Goal: Transaction & Acquisition: Download file/media

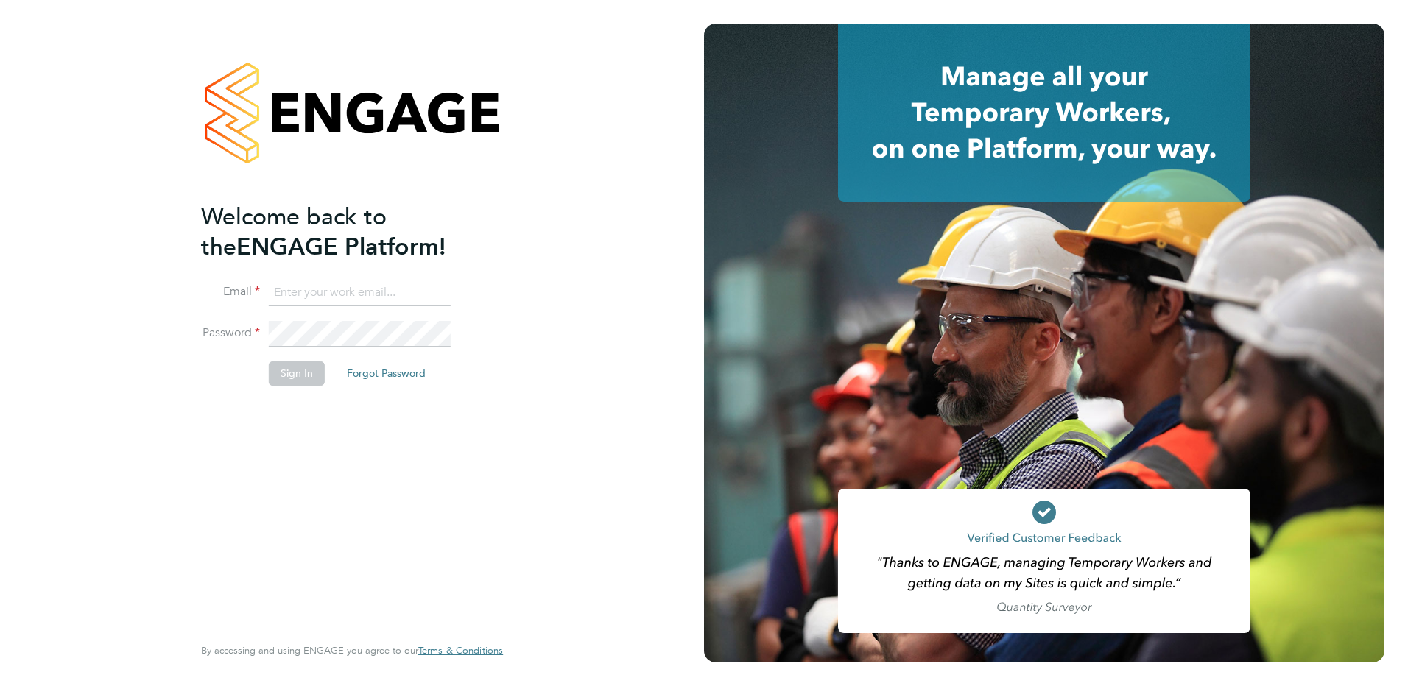
type input "ella.wratten@blackstone-recruitment.co.uk"
click at [287, 374] on button "Sign In" at bounding box center [297, 374] width 56 height 24
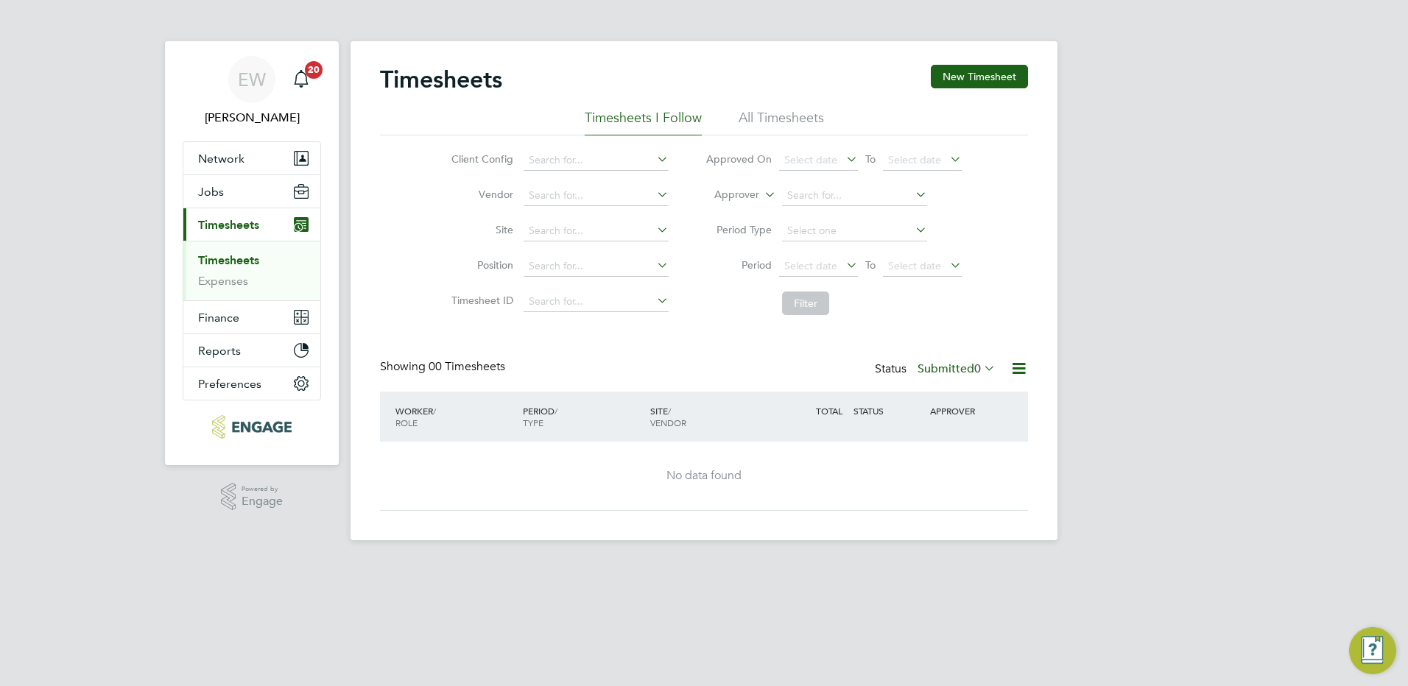
click at [243, 224] on span "Timesheets" at bounding box center [228, 225] width 61 height 14
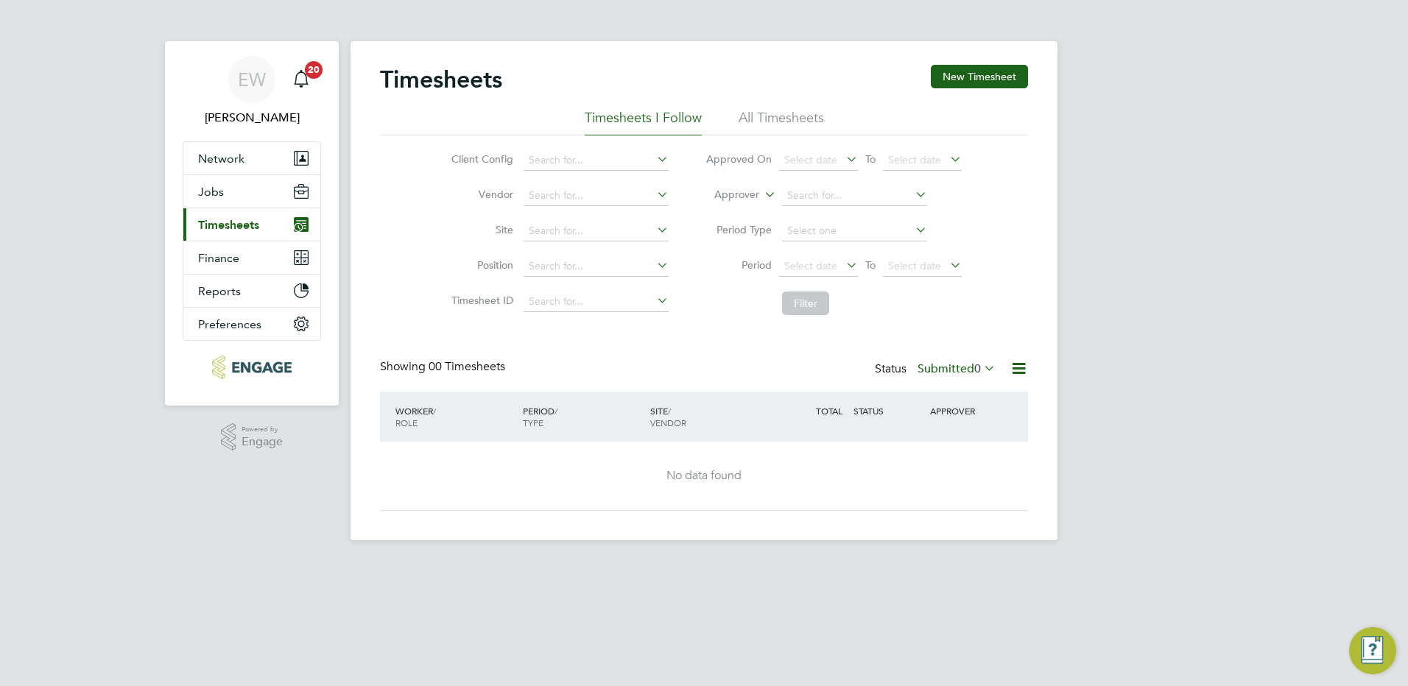
click at [239, 226] on span "Timesheets" at bounding box center [228, 225] width 61 height 14
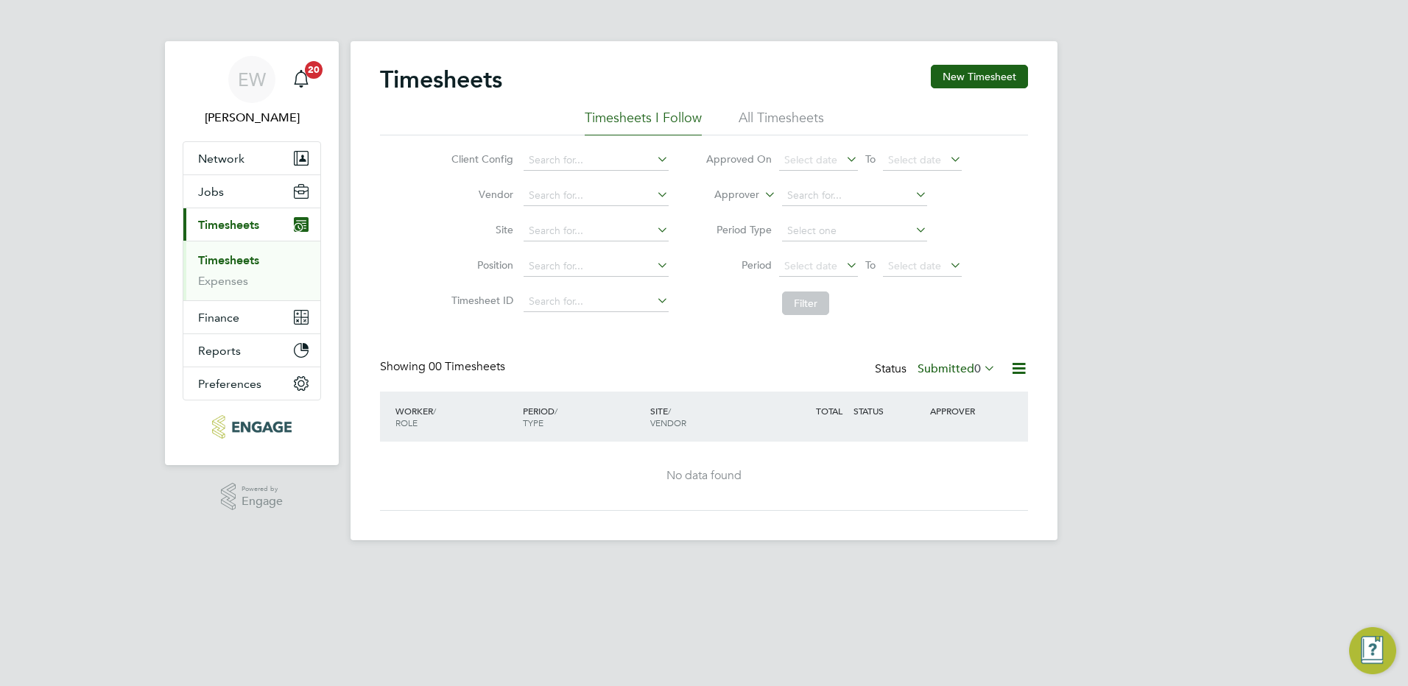
click at [238, 260] on link "Timesheets" at bounding box center [228, 260] width 61 height 14
click at [238, 257] on link "Timesheets" at bounding box center [228, 260] width 61 height 14
click at [789, 121] on li "All Timesheets" at bounding box center [780, 122] width 85 height 27
click at [837, 262] on span "Select date" at bounding box center [818, 267] width 79 height 20
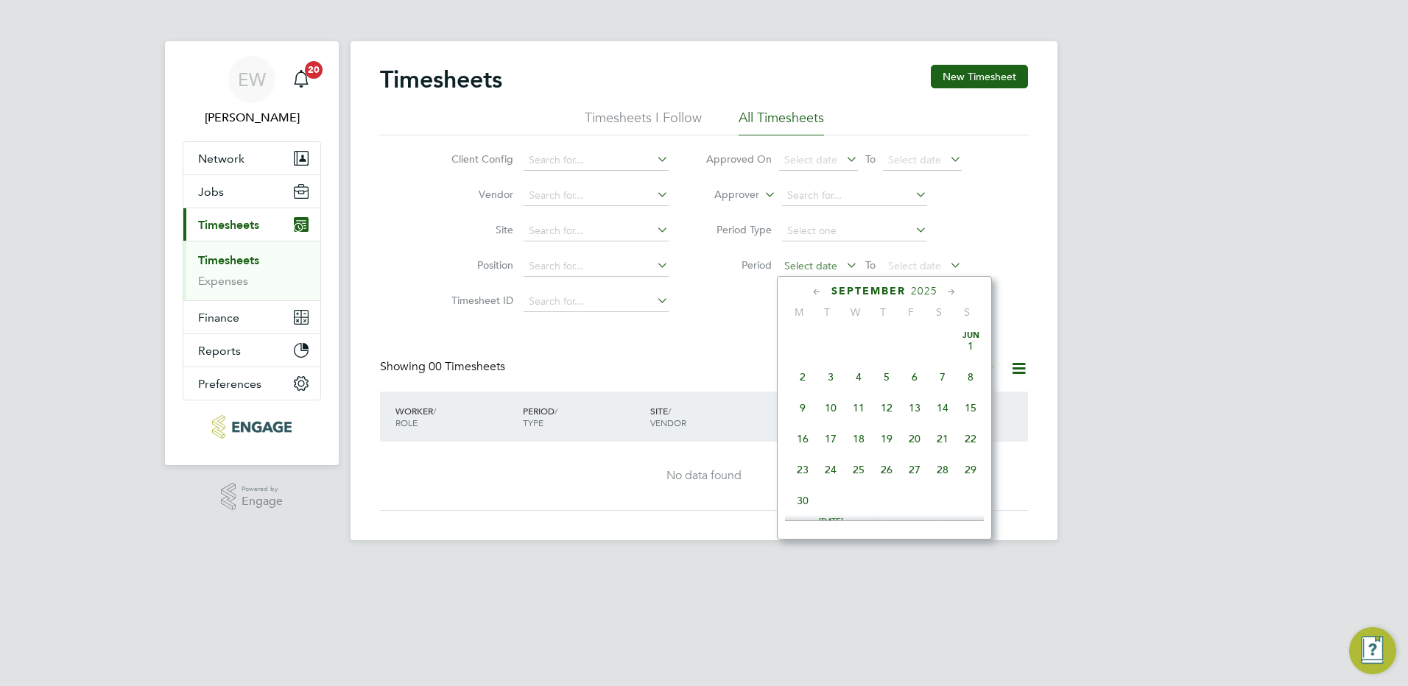
scroll to position [542, 0]
click at [797, 372] on span "15" at bounding box center [803, 363] width 28 height 28
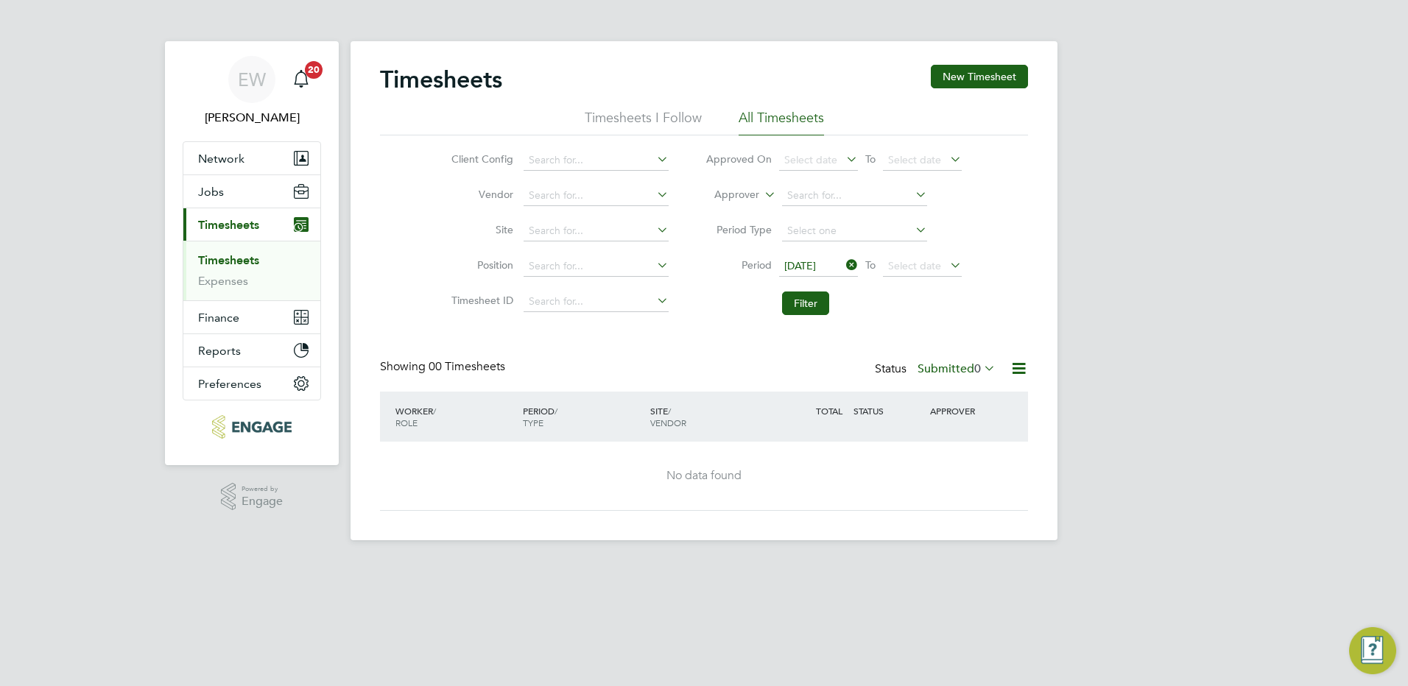
click at [923, 252] on li "Period 15 Sep 2025 To Select date" at bounding box center [833, 266] width 293 height 35
click at [924, 260] on span "Select date" at bounding box center [914, 265] width 53 height 13
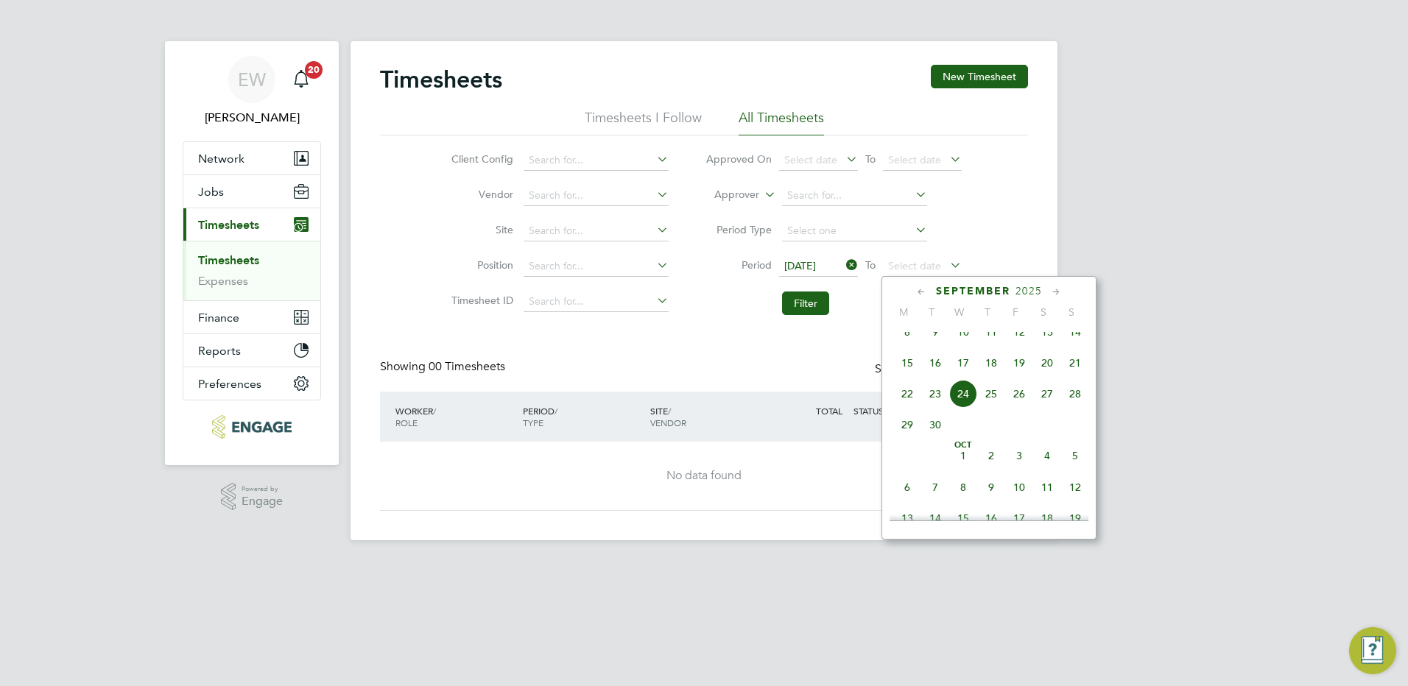
click at [1076, 375] on span "21" at bounding box center [1075, 363] width 28 height 28
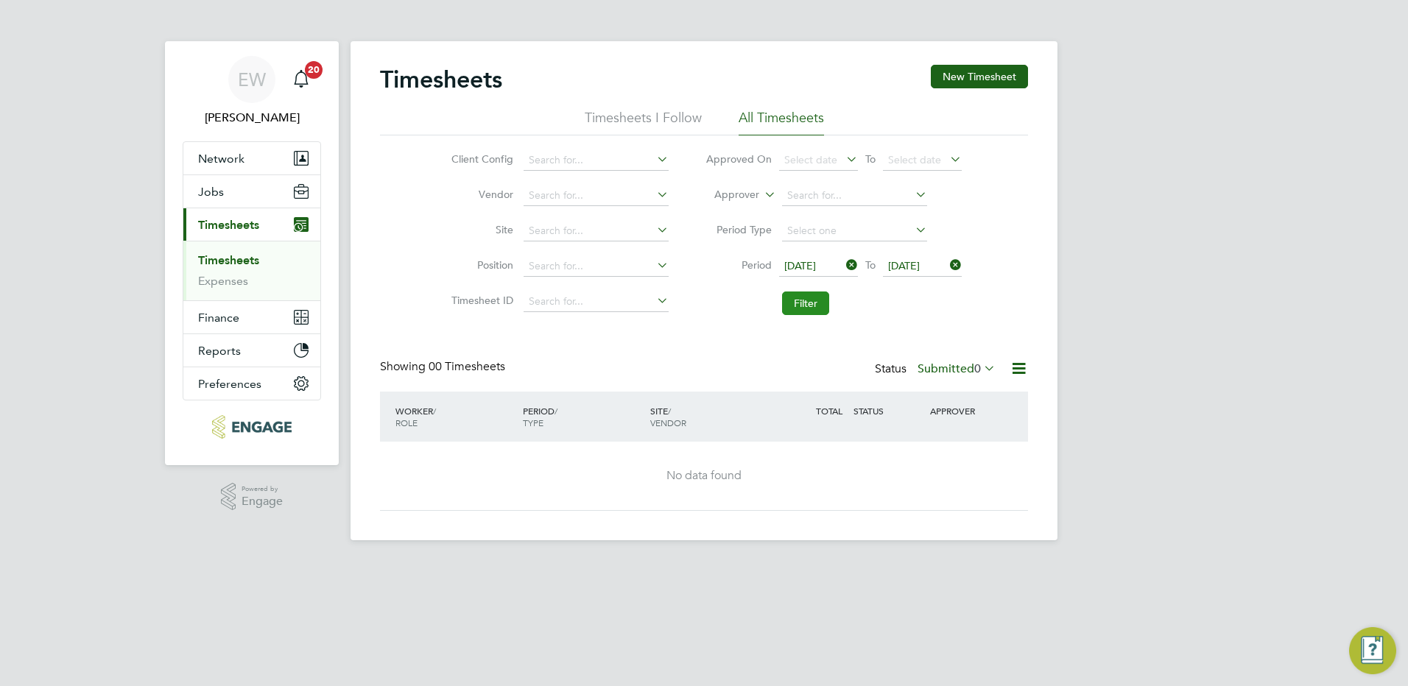
click at [816, 305] on button "Filter" at bounding box center [805, 304] width 47 height 24
click at [239, 262] on link "Timesheets" at bounding box center [228, 260] width 61 height 14
click at [843, 264] on icon at bounding box center [843, 265] width 0 height 21
click at [947, 260] on icon at bounding box center [947, 265] width 0 height 21
click at [801, 266] on span "Select date" at bounding box center [810, 265] width 53 height 13
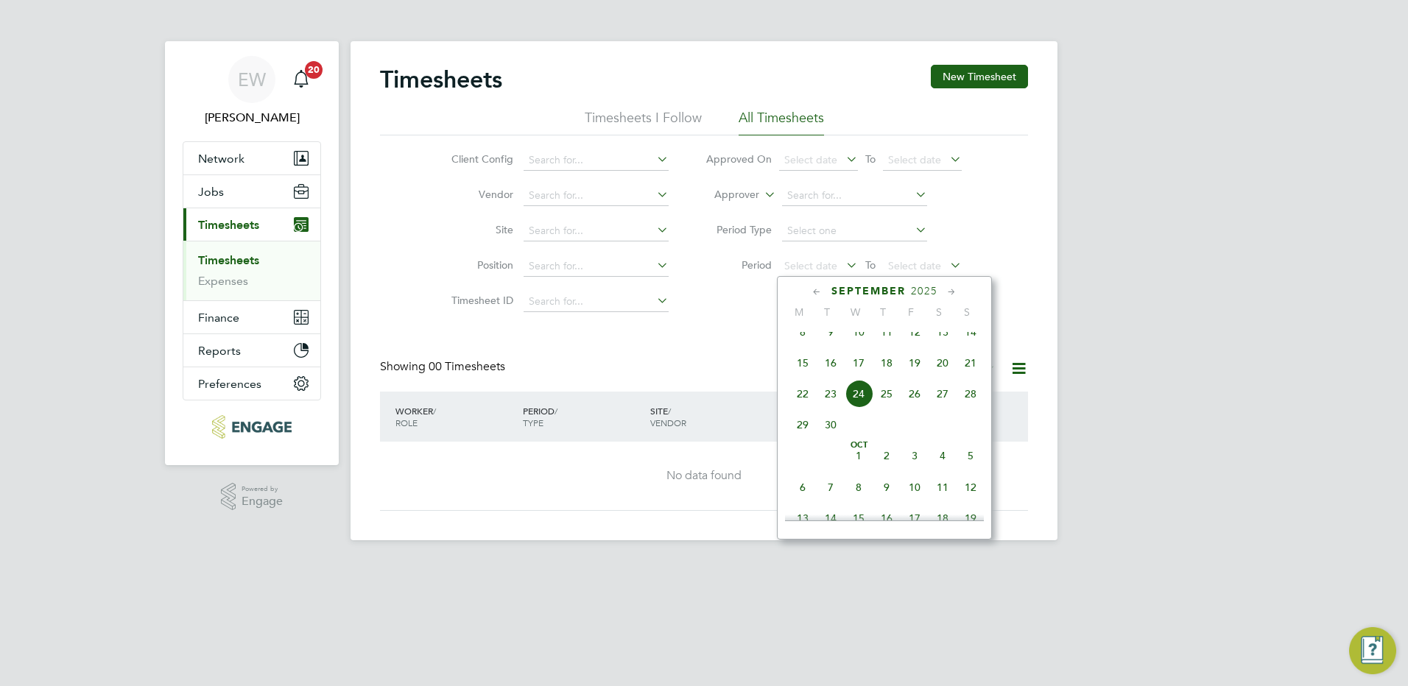
click at [800, 344] on span "8" at bounding box center [803, 332] width 28 height 28
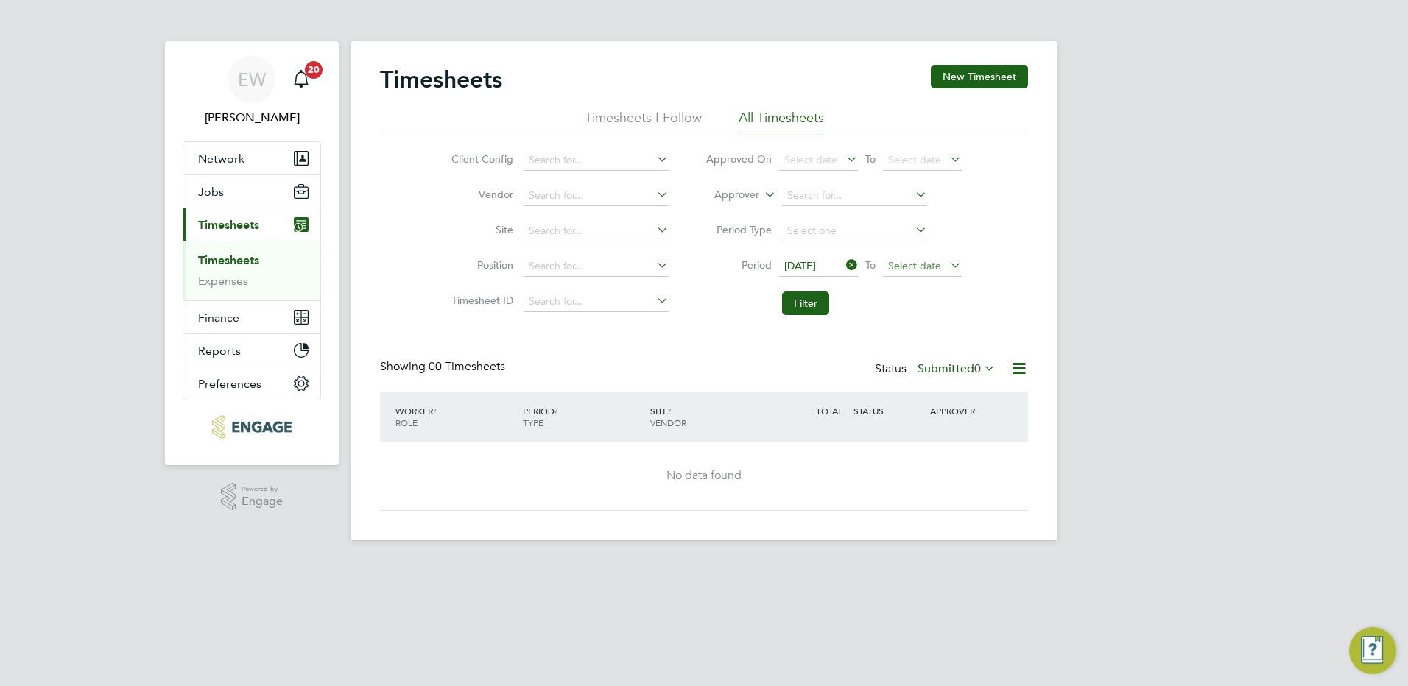
click at [922, 263] on span "Select date" at bounding box center [914, 265] width 53 height 13
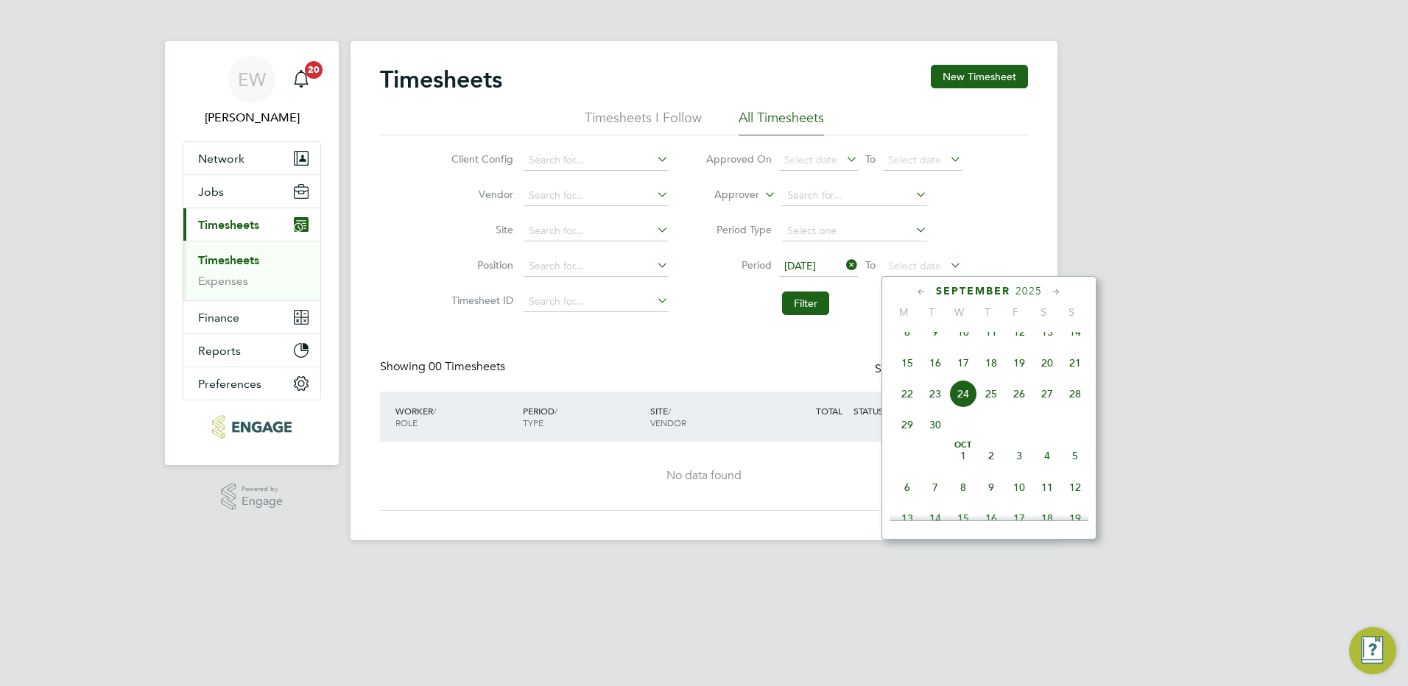
click at [1076, 343] on span "14" at bounding box center [1075, 332] width 28 height 28
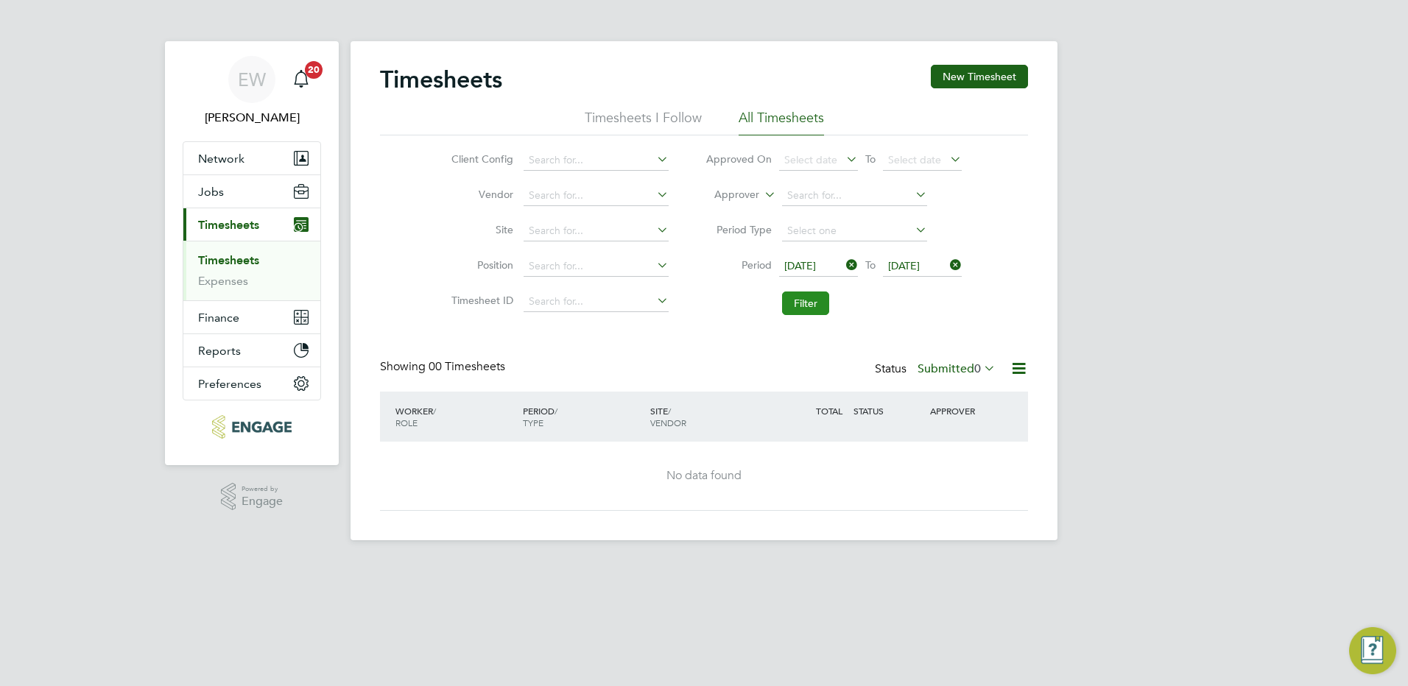
click at [822, 303] on button "Filter" at bounding box center [805, 304] width 47 height 24
click at [243, 261] on link "Timesheets" at bounding box center [228, 260] width 61 height 14
click at [843, 264] on icon at bounding box center [843, 265] width 0 height 21
click at [947, 260] on icon at bounding box center [947, 265] width 0 height 21
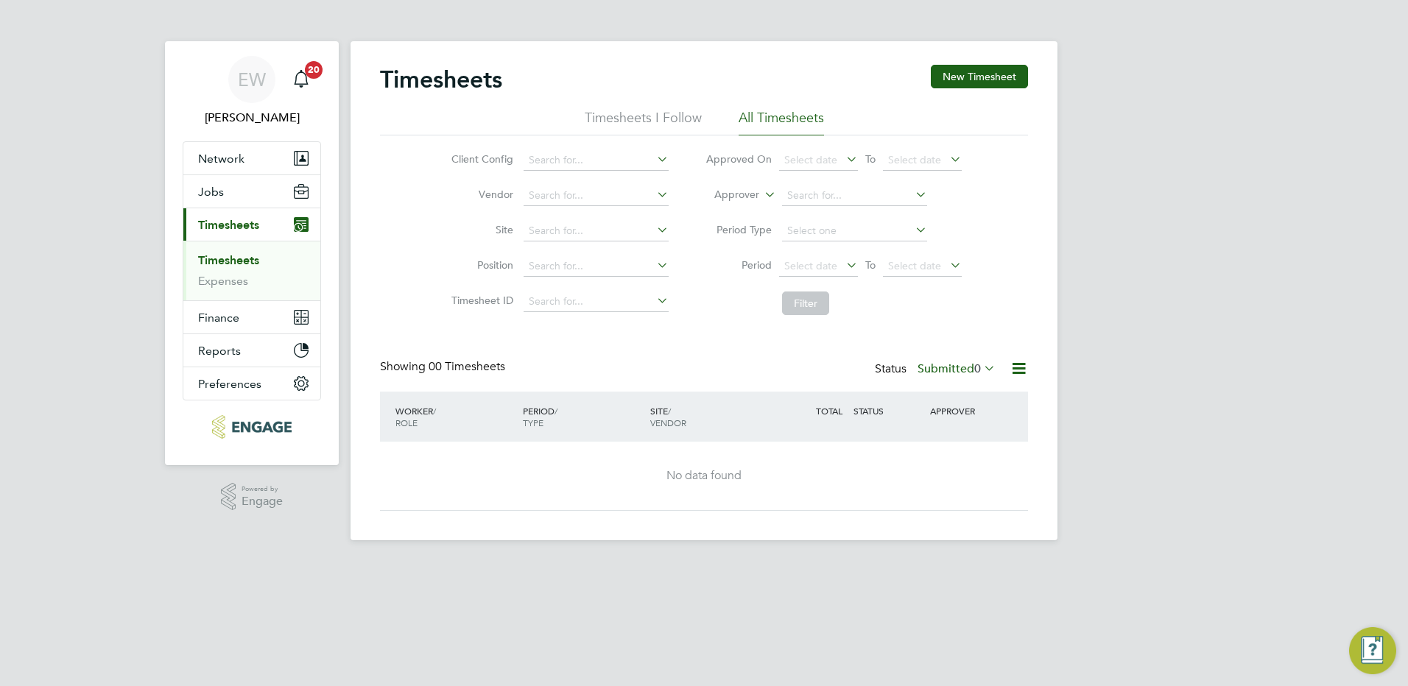
click at [242, 226] on span "Timesheets" at bounding box center [228, 225] width 61 height 14
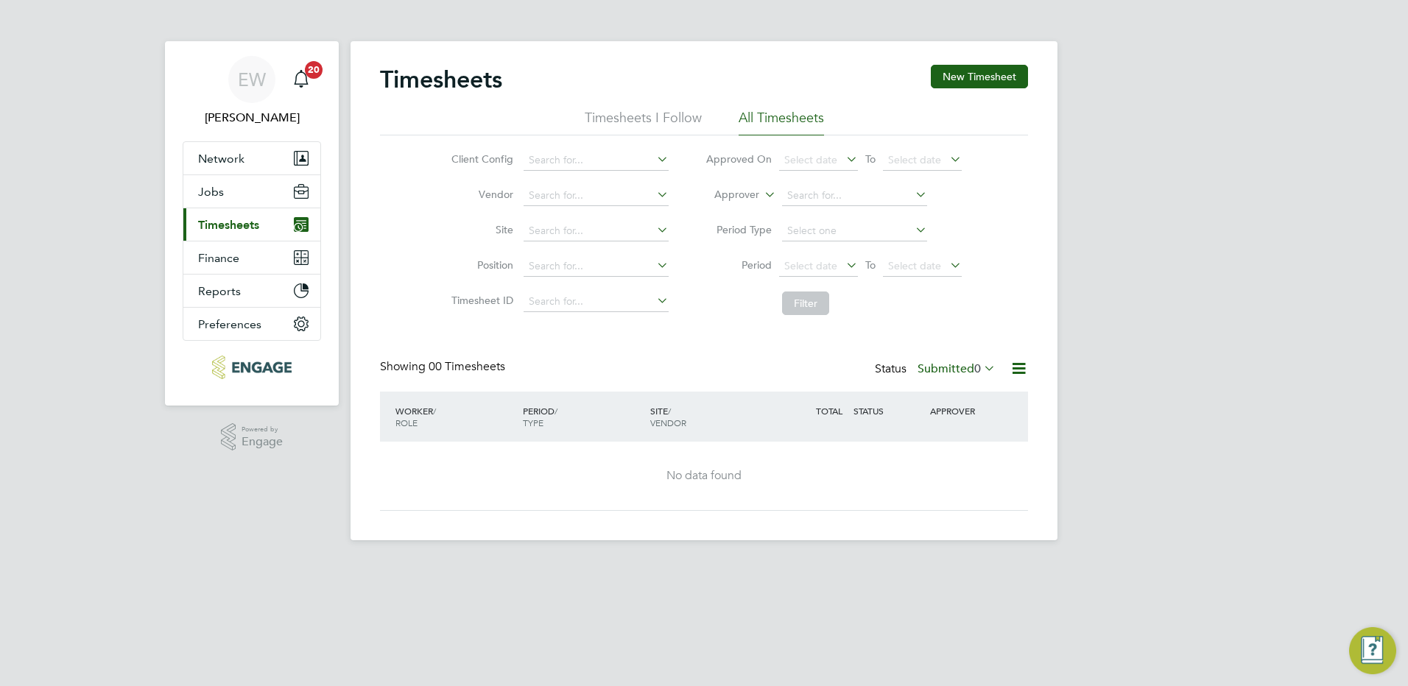
click at [236, 226] on span "Timesheets" at bounding box center [228, 225] width 61 height 14
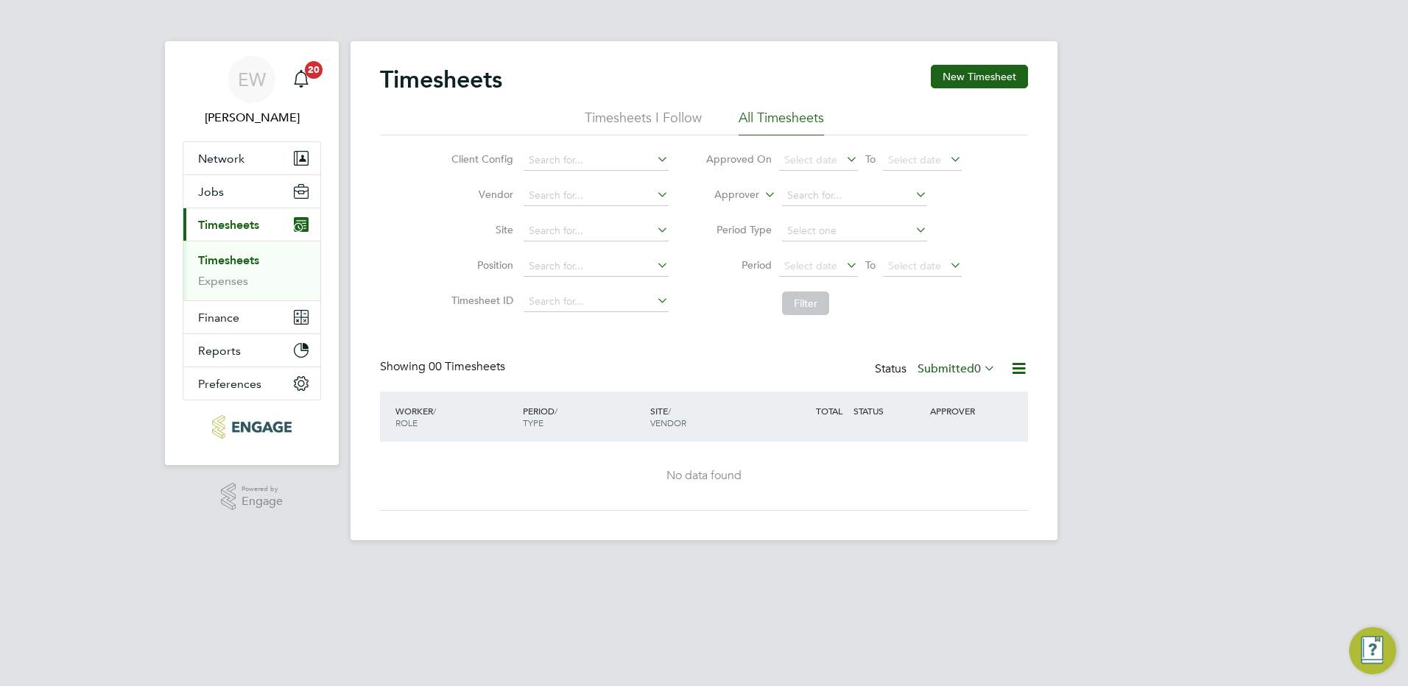
click at [239, 260] on link "Timesheets" at bounding box center [228, 260] width 61 height 14
click at [838, 262] on span "Select date" at bounding box center [818, 267] width 79 height 20
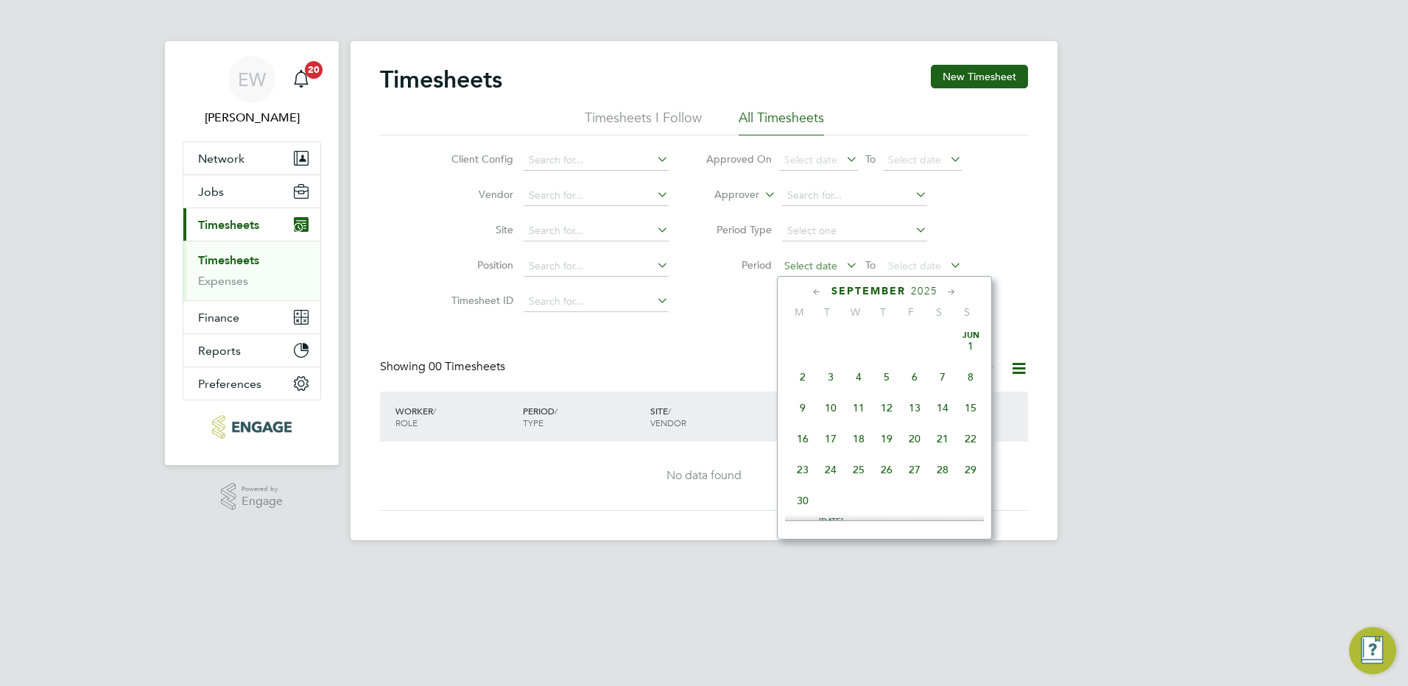
scroll to position [542, 0]
click at [796, 338] on span "8" at bounding box center [803, 332] width 28 height 28
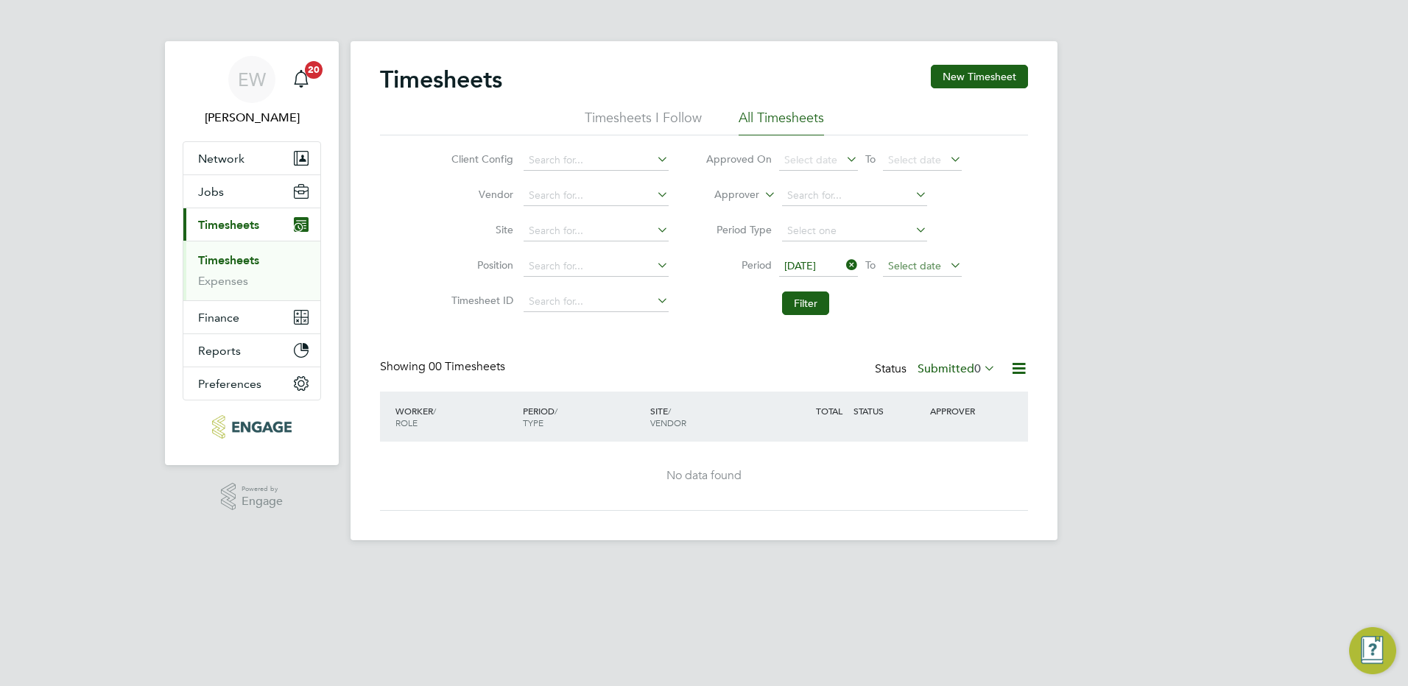
click at [939, 266] on span "Select date" at bounding box center [914, 265] width 53 height 13
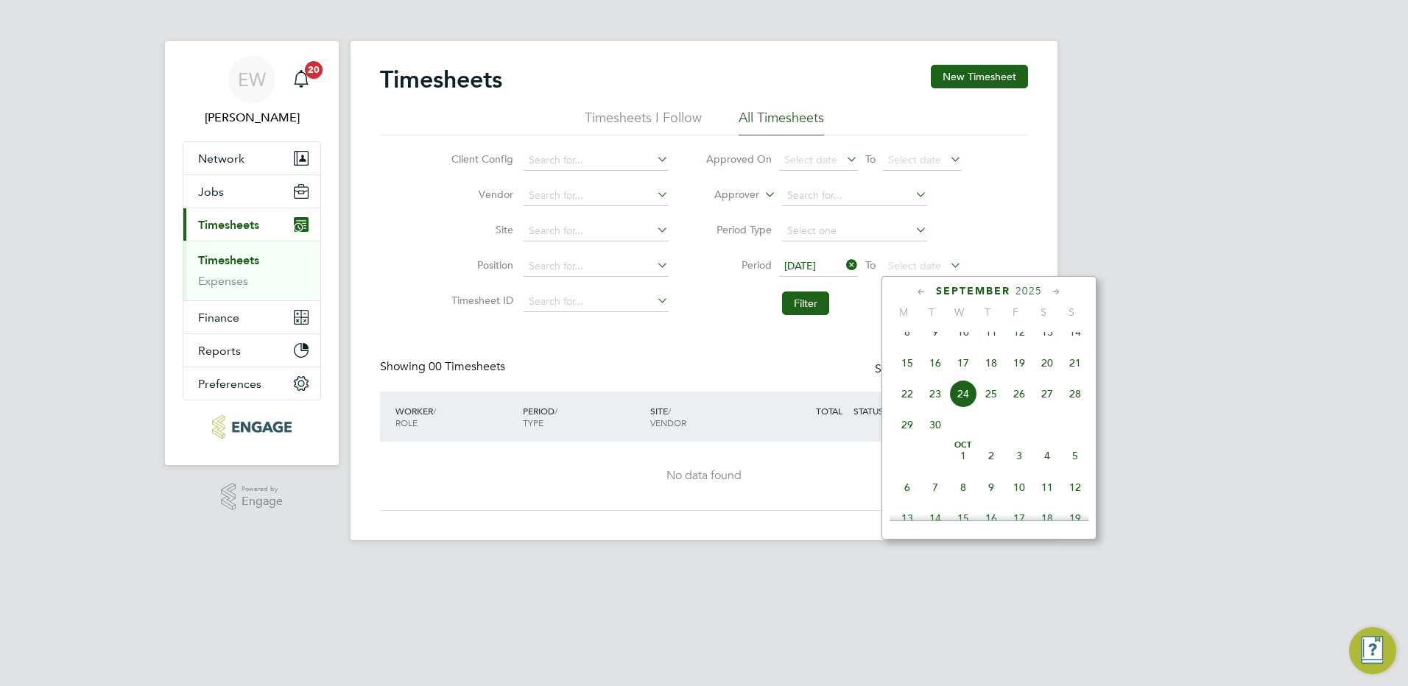
click at [1074, 344] on span "14" at bounding box center [1075, 332] width 28 height 28
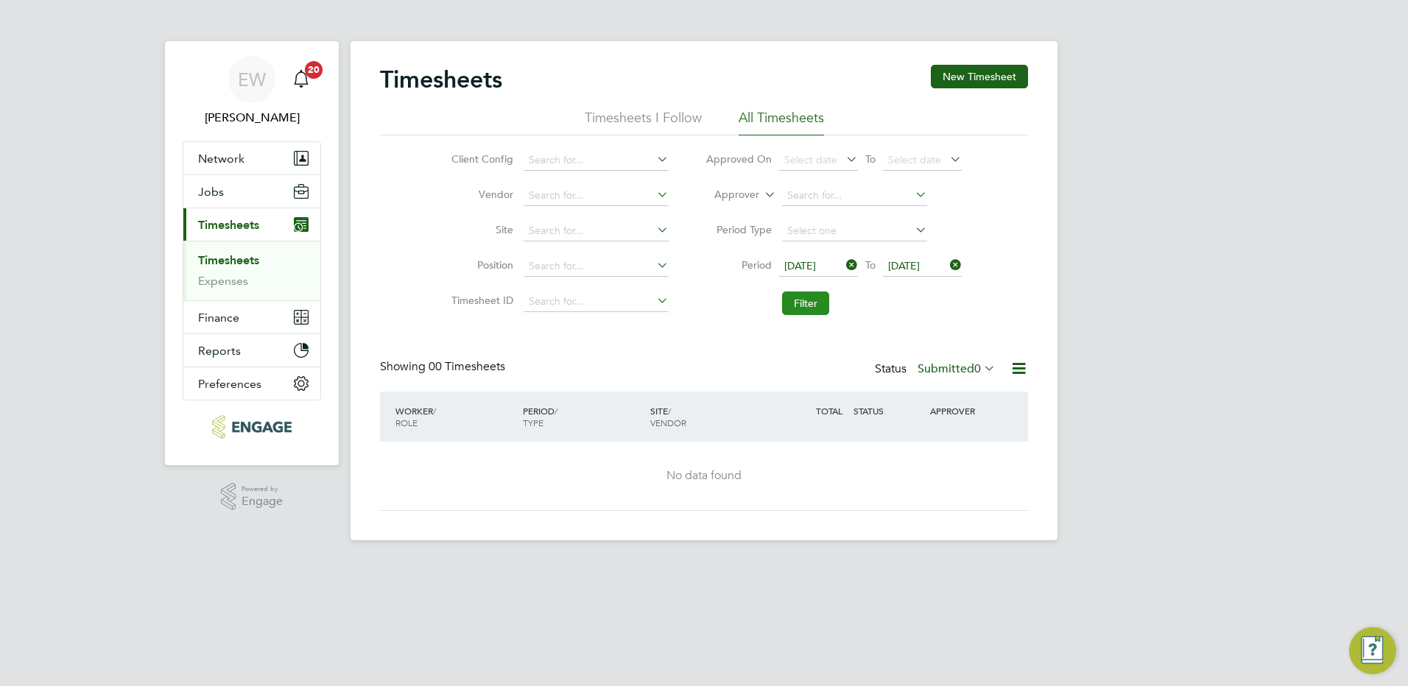
click at [799, 306] on button "Filter" at bounding box center [805, 304] width 47 height 24
click at [981, 364] on icon at bounding box center [981, 368] width 0 height 21
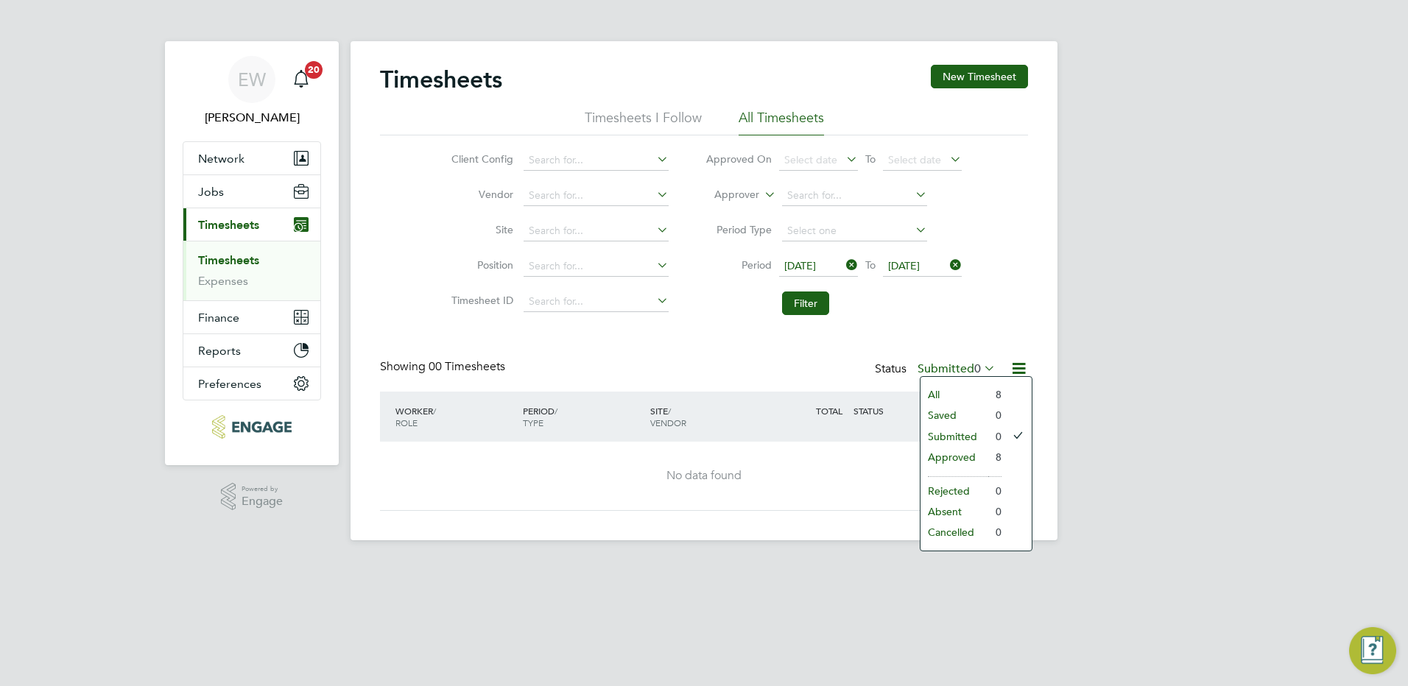
click at [956, 391] on li "All" at bounding box center [954, 394] width 68 height 21
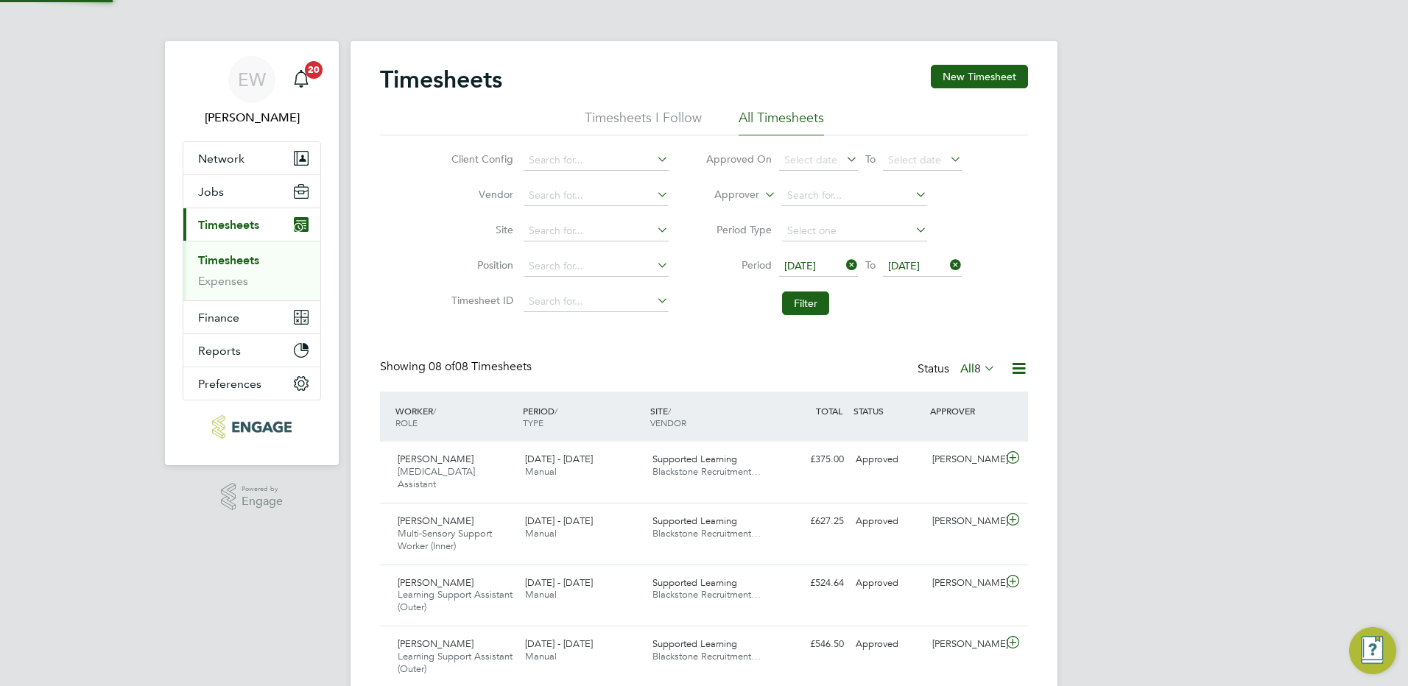
scroll to position [0, 0]
click at [843, 264] on icon at bounding box center [843, 265] width 0 height 21
click at [947, 264] on icon at bounding box center [947, 265] width 0 height 21
click at [843, 268] on icon at bounding box center [843, 265] width 0 height 21
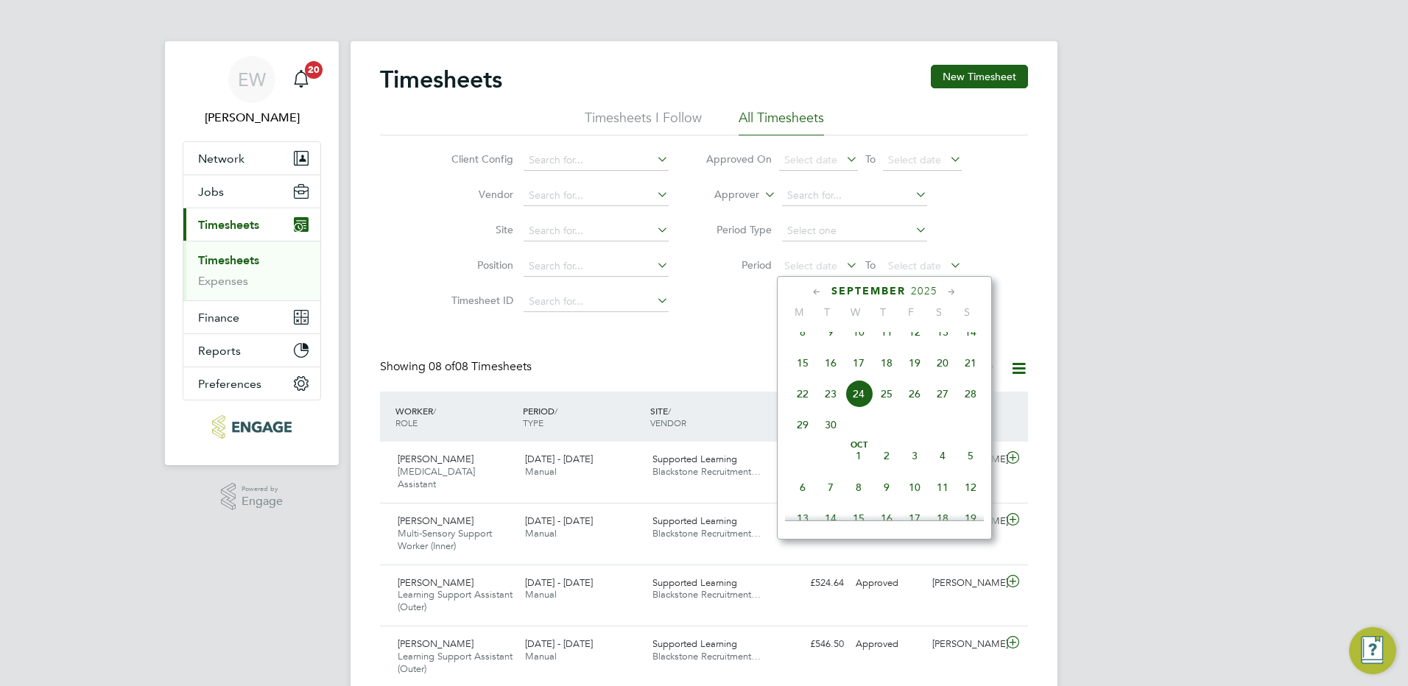
click at [811, 368] on span "15" at bounding box center [803, 363] width 28 height 28
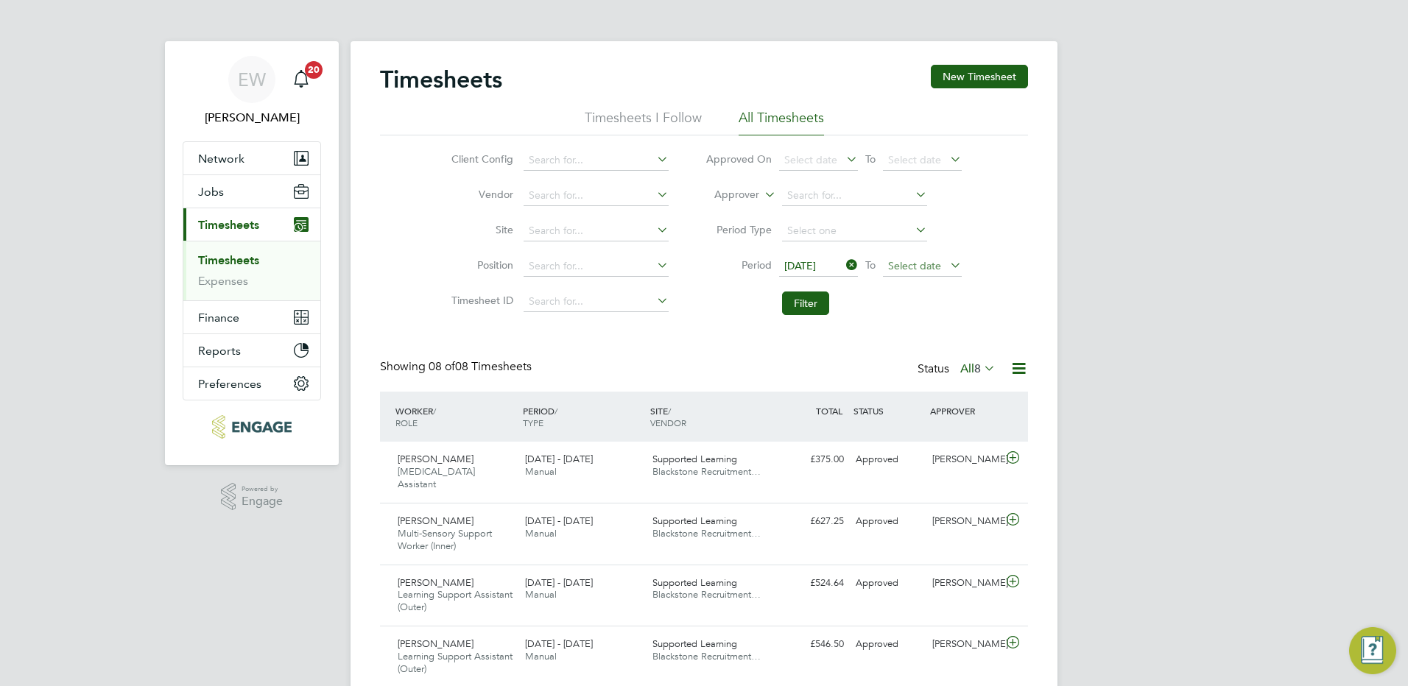
click at [932, 260] on span "Select date" at bounding box center [914, 265] width 53 height 13
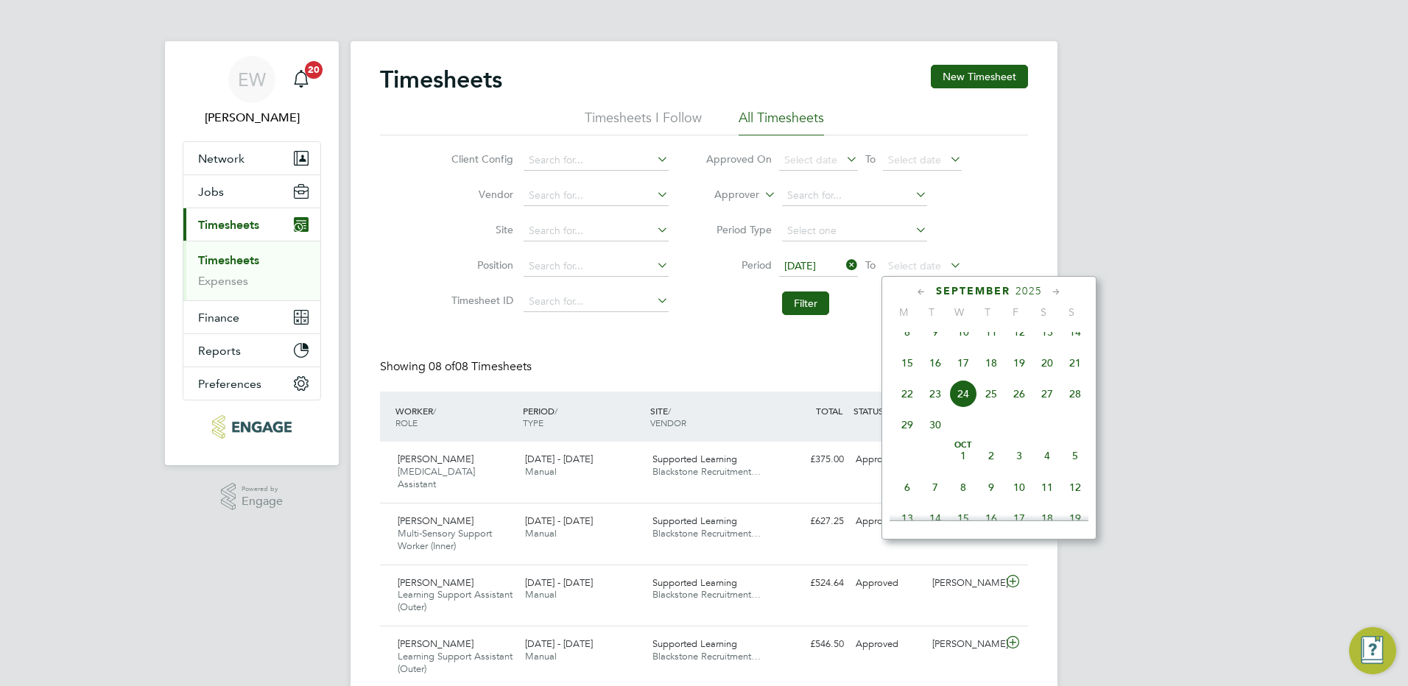
click at [1077, 377] on span "21" at bounding box center [1075, 363] width 28 height 28
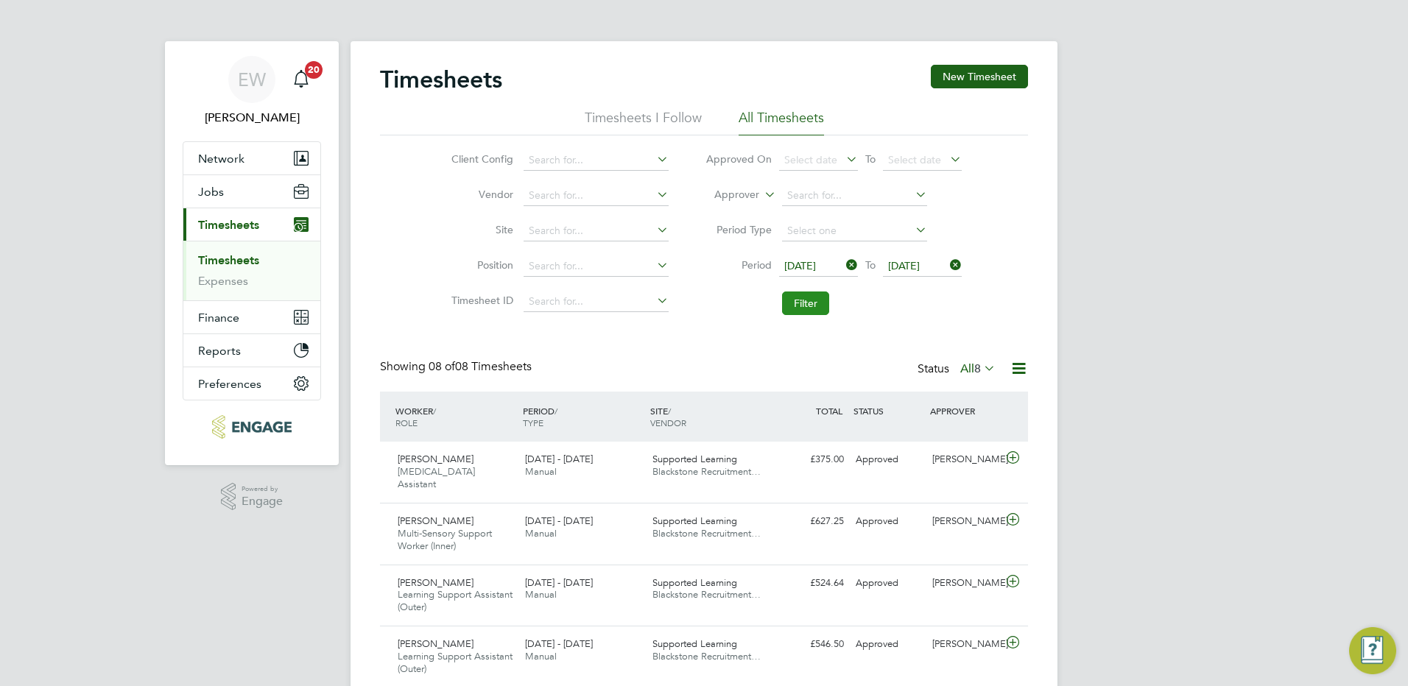
click at [792, 303] on button "Filter" at bounding box center [805, 304] width 47 height 24
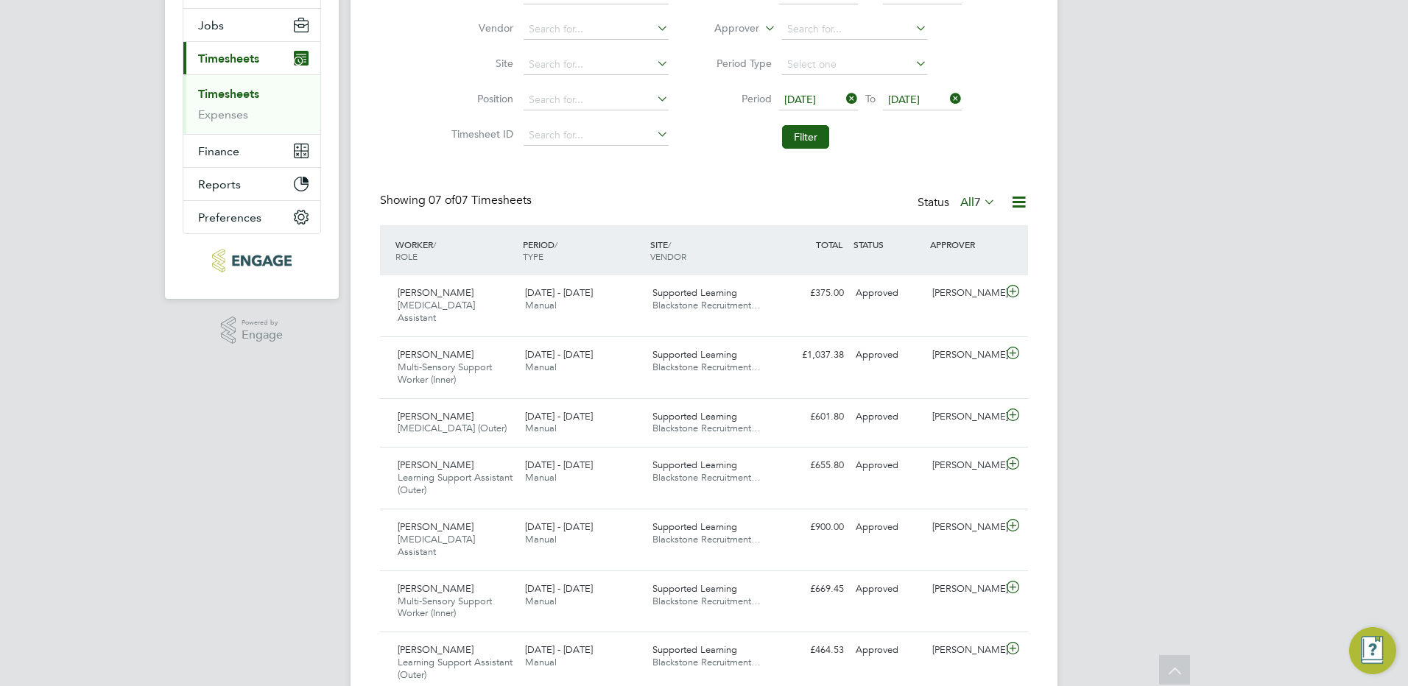
click at [979, 127] on li "Filter" at bounding box center [833, 137] width 293 height 38
click at [981, 204] on icon at bounding box center [981, 201] width 0 height 21
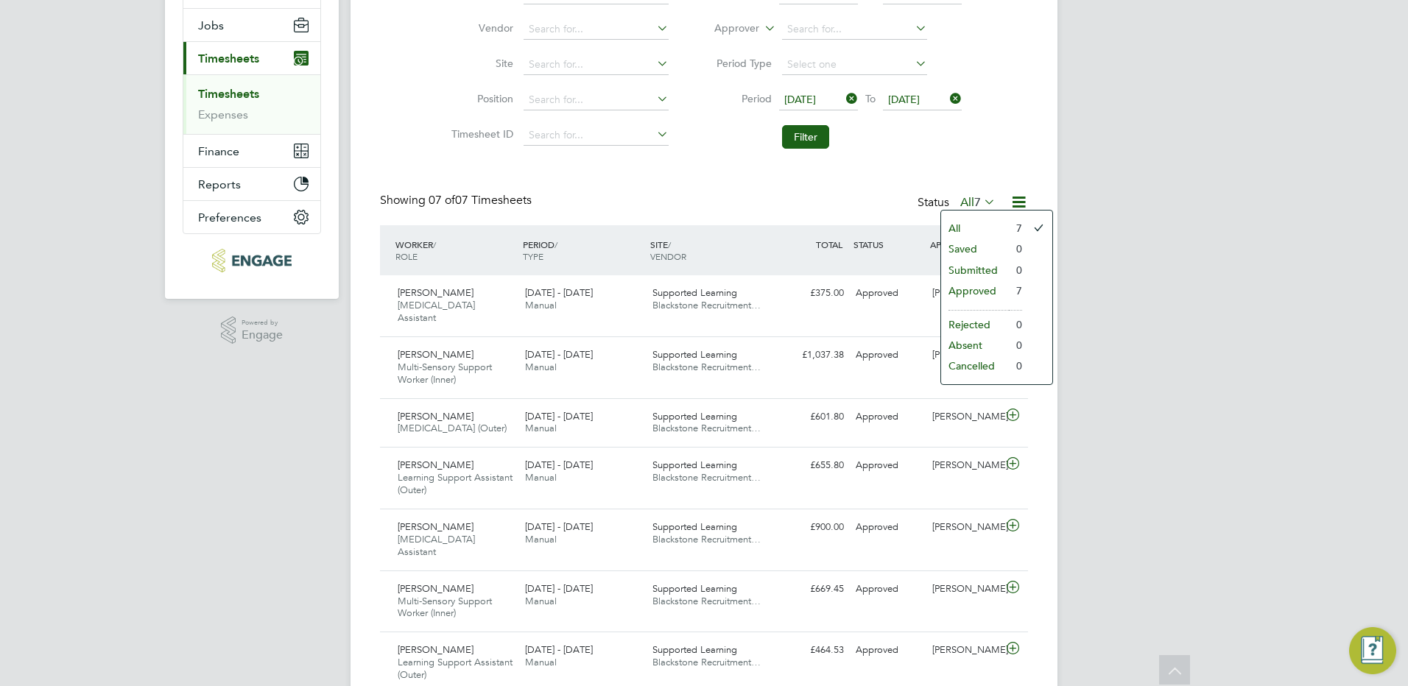
click at [953, 229] on li "All" at bounding box center [975, 228] width 68 height 21
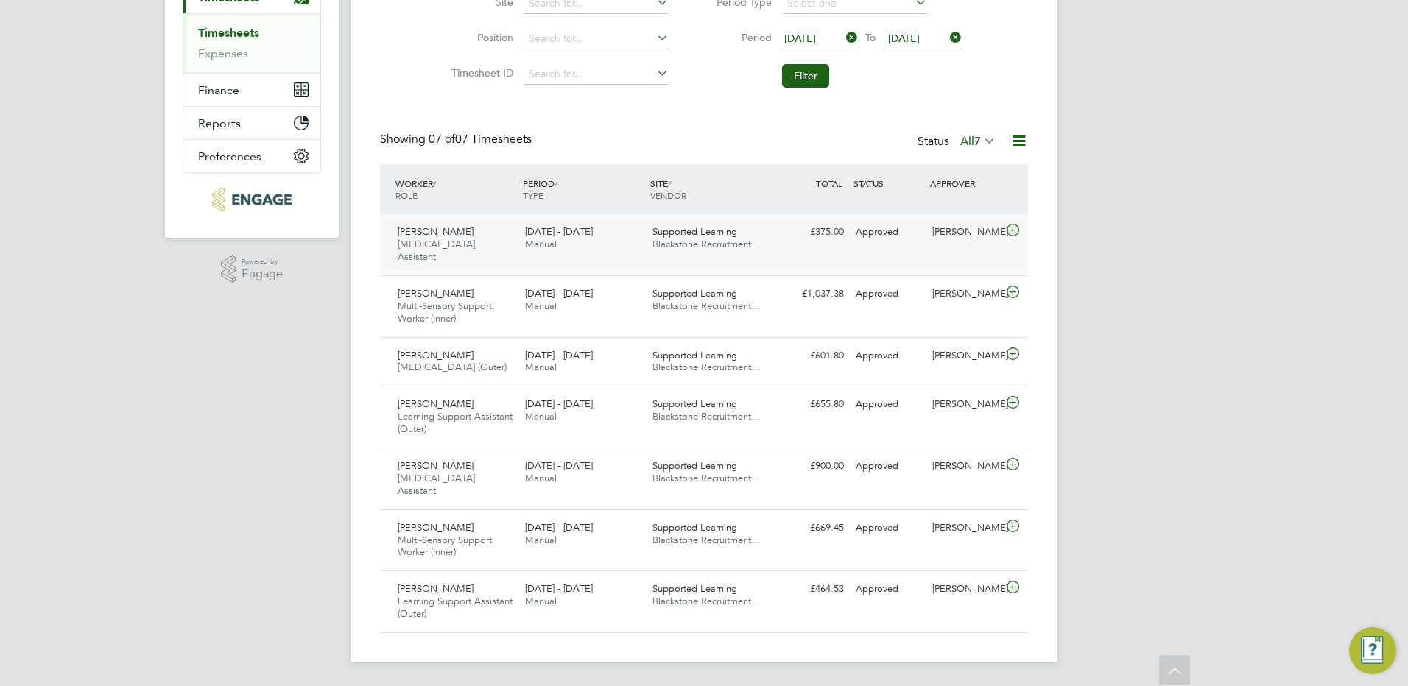
click at [1014, 225] on icon at bounding box center [1013, 231] width 18 height 12
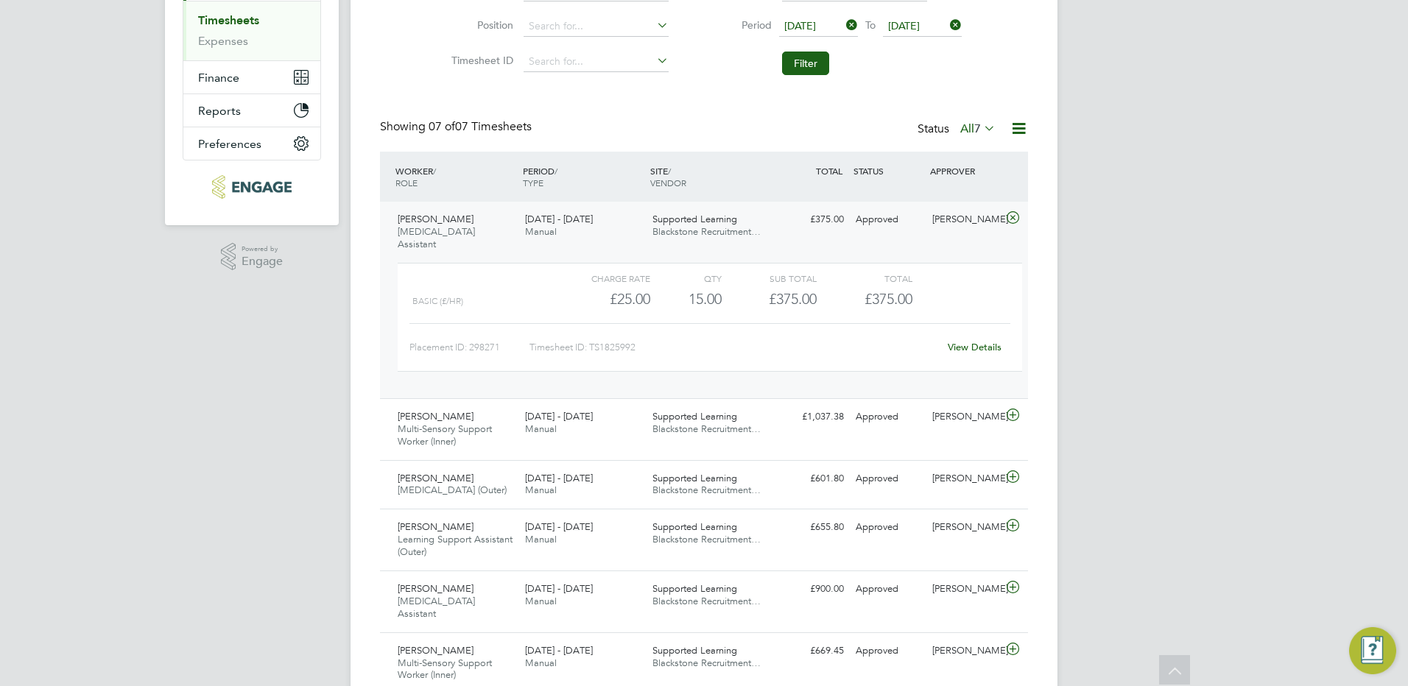
click at [982, 347] on link "View Details" at bounding box center [975, 347] width 54 height 13
click at [1009, 213] on icon at bounding box center [1013, 218] width 18 height 12
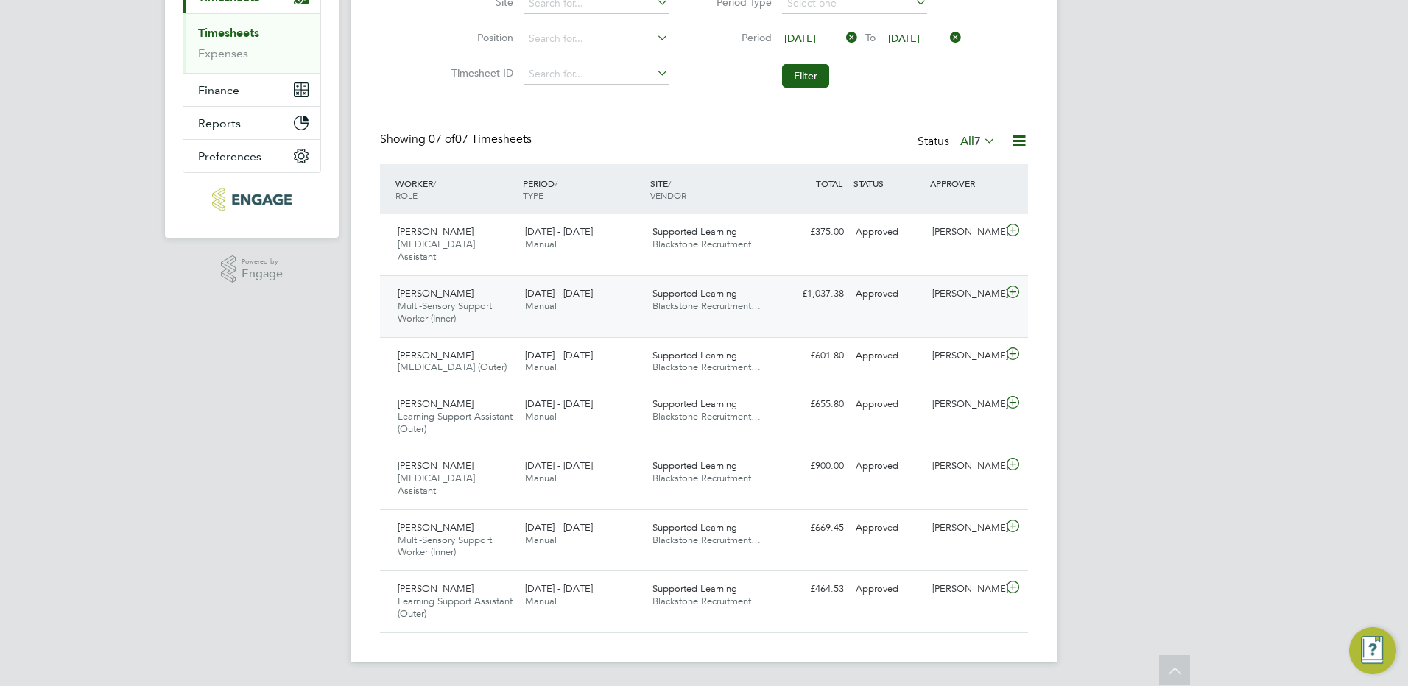
click at [1008, 286] on icon at bounding box center [1013, 292] width 18 height 12
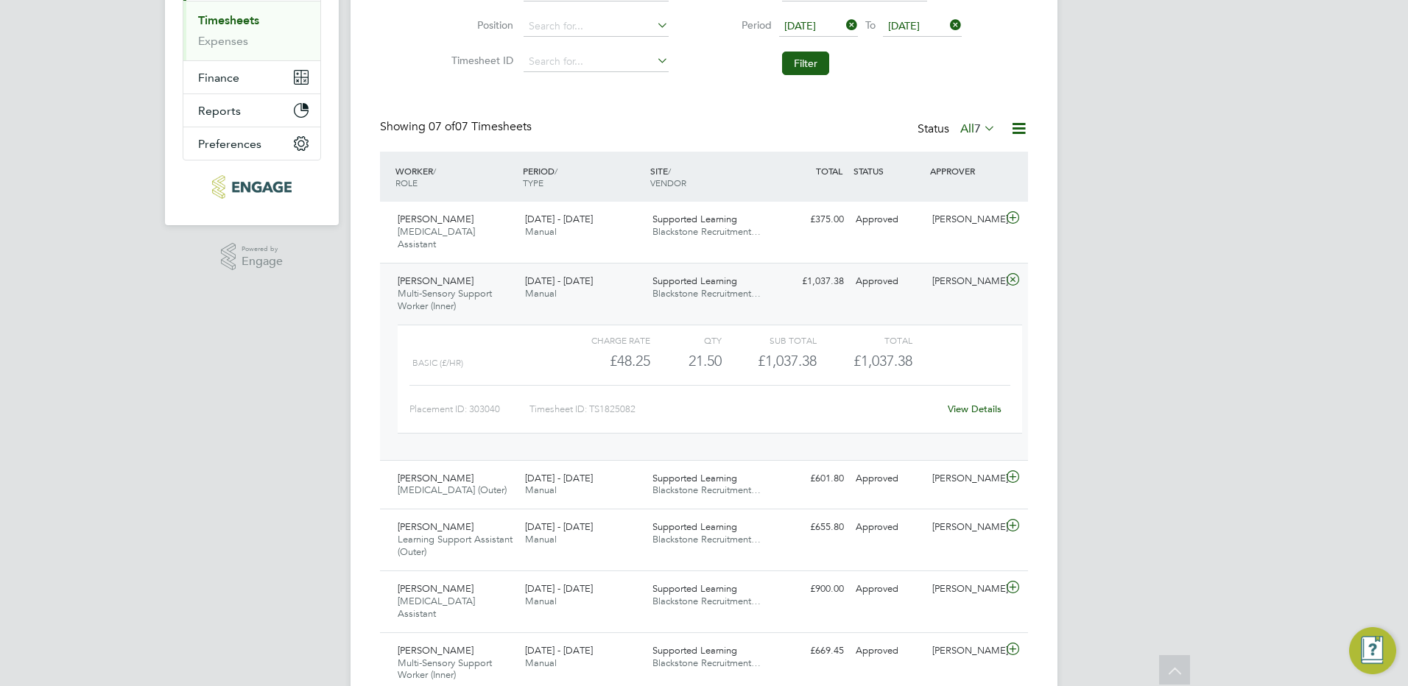
click at [981, 408] on link "View Details" at bounding box center [975, 409] width 54 height 13
click at [1010, 280] on icon at bounding box center [1013, 280] width 18 height 12
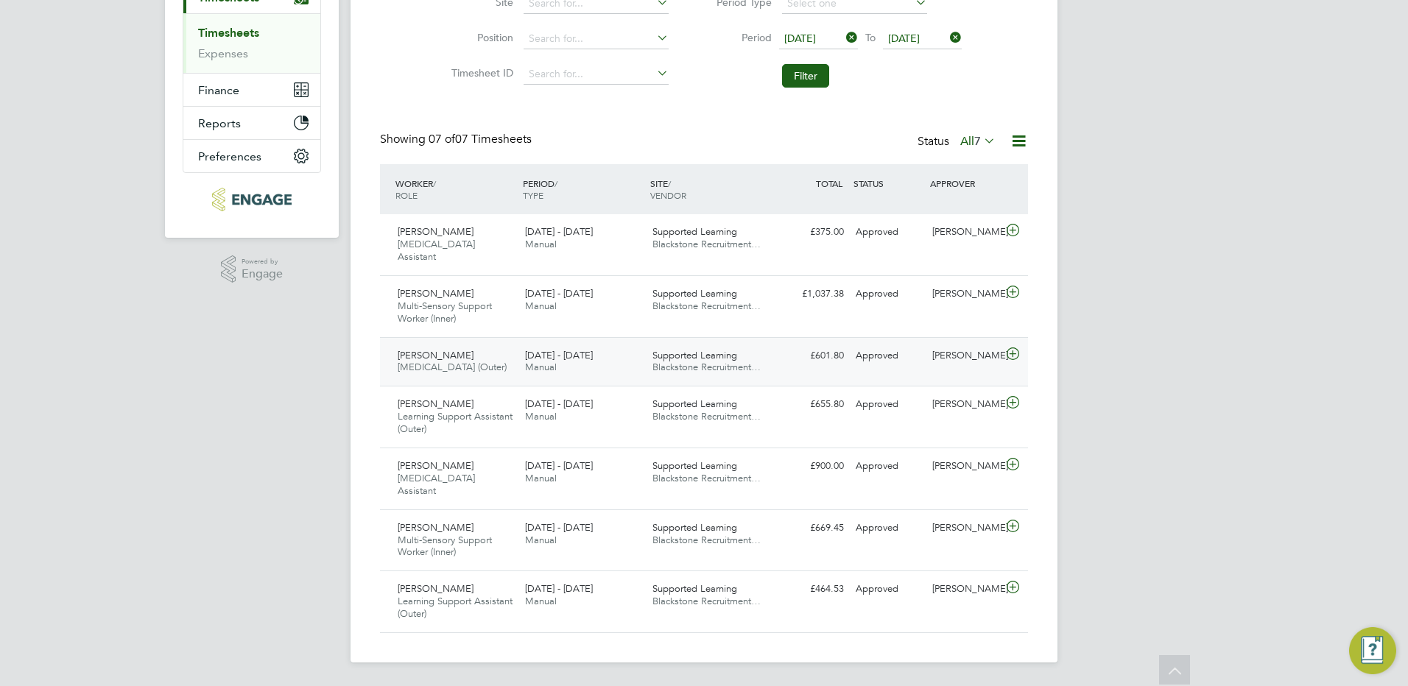
click at [1012, 348] on icon at bounding box center [1013, 354] width 18 height 12
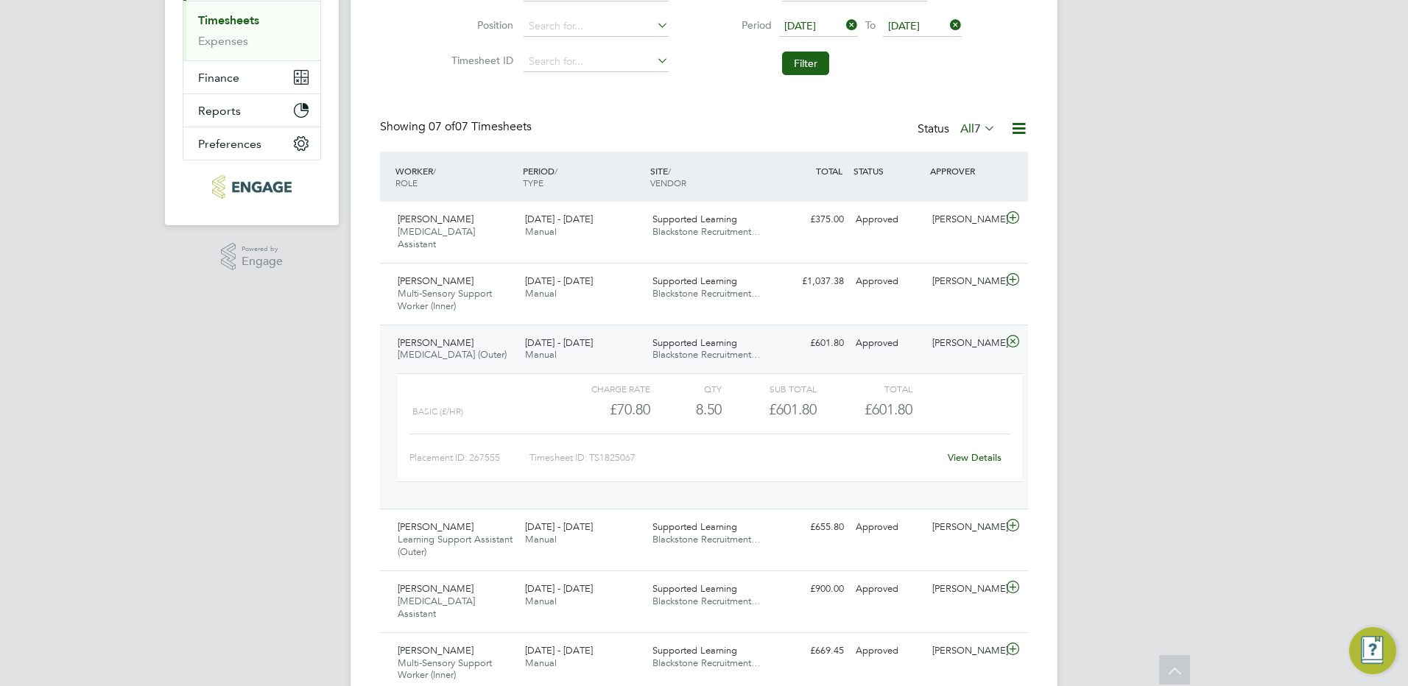
click at [976, 464] on link "View Details" at bounding box center [975, 457] width 54 height 13
click at [1011, 341] on icon at bounding box center [1013, 342] width 18 height 12
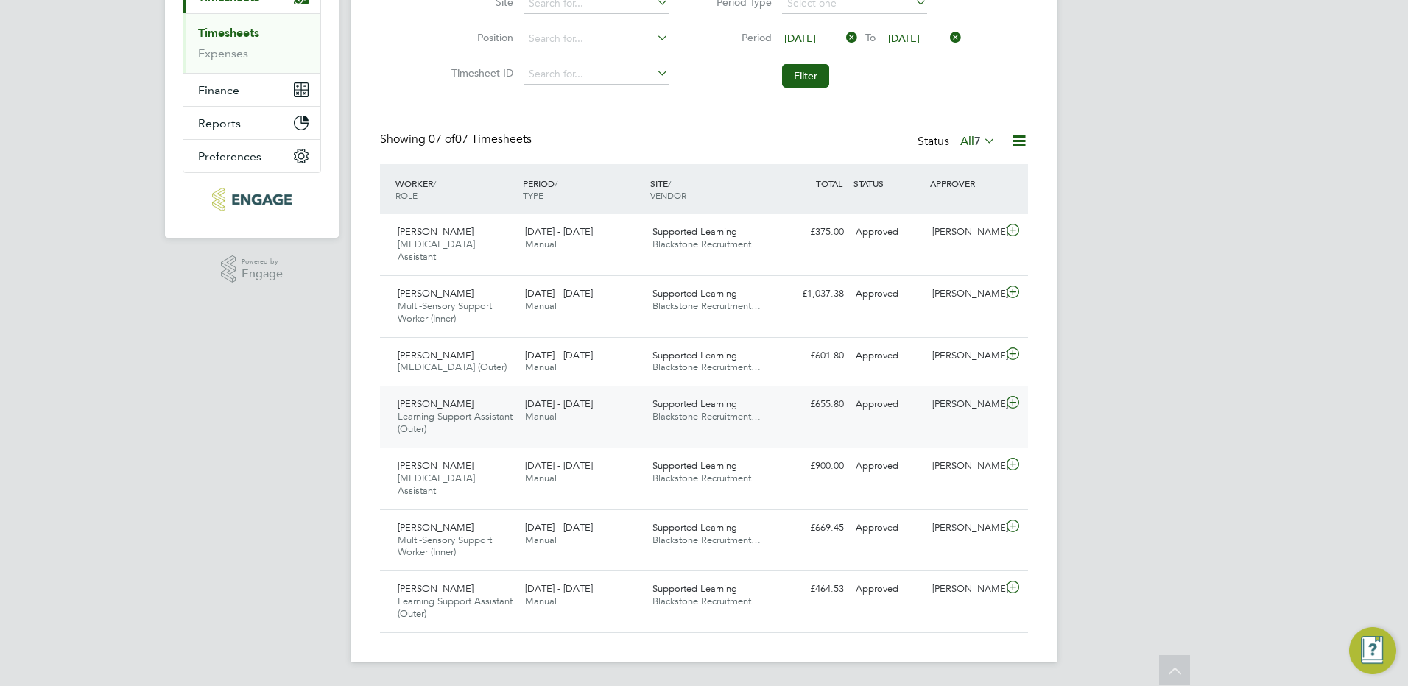
click at [1017, 404] on icon at bounding box center [1013, 403] width 18 height 12
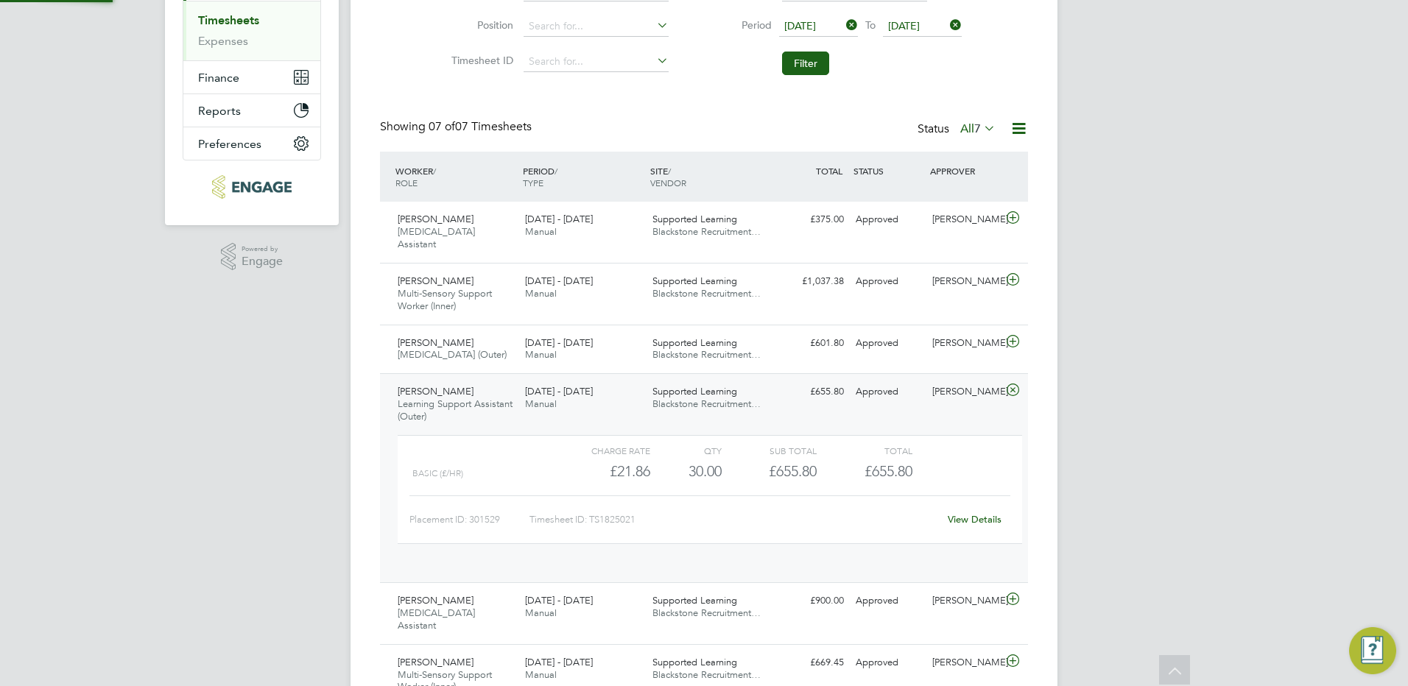
scroll to position [25, 144]
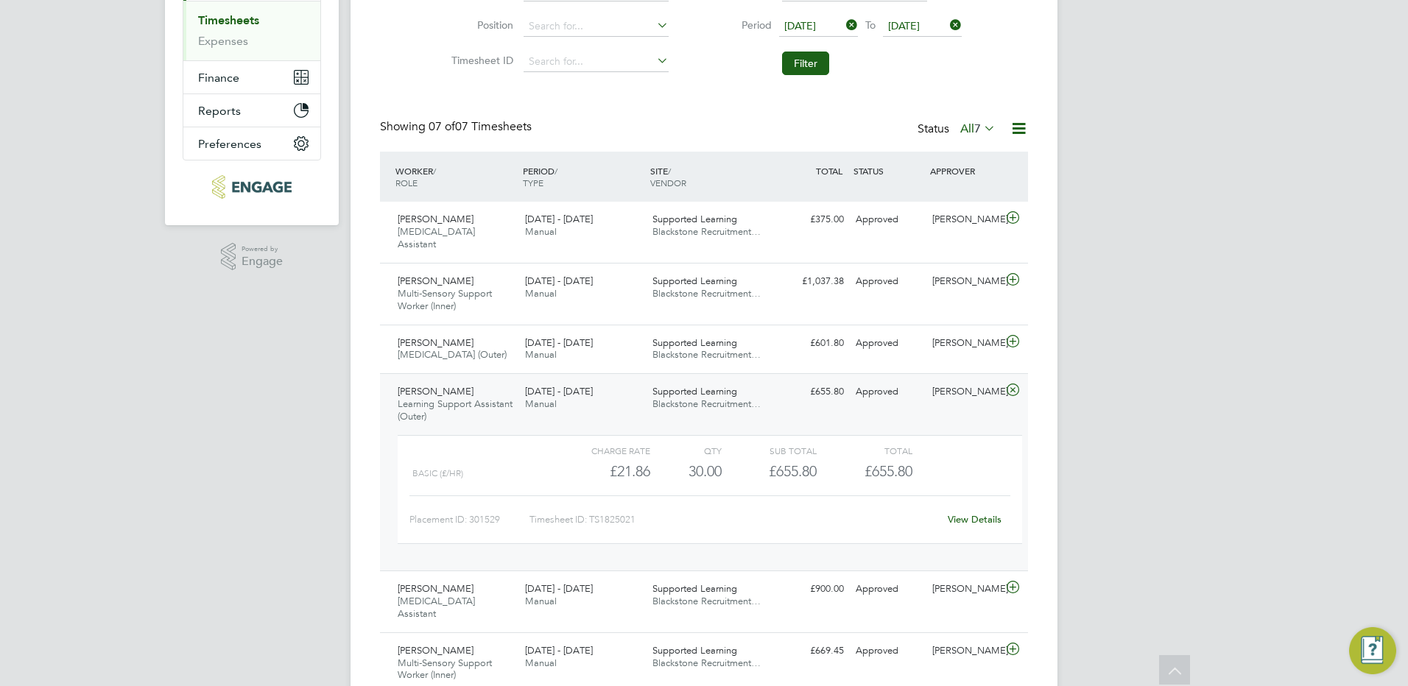
click at [987, 526] on link "View Details" at bounding box center [975, 519] width 54 height 13
click at [1012, 396] on icon at bounding box center [1013, 390] width 18 height 12
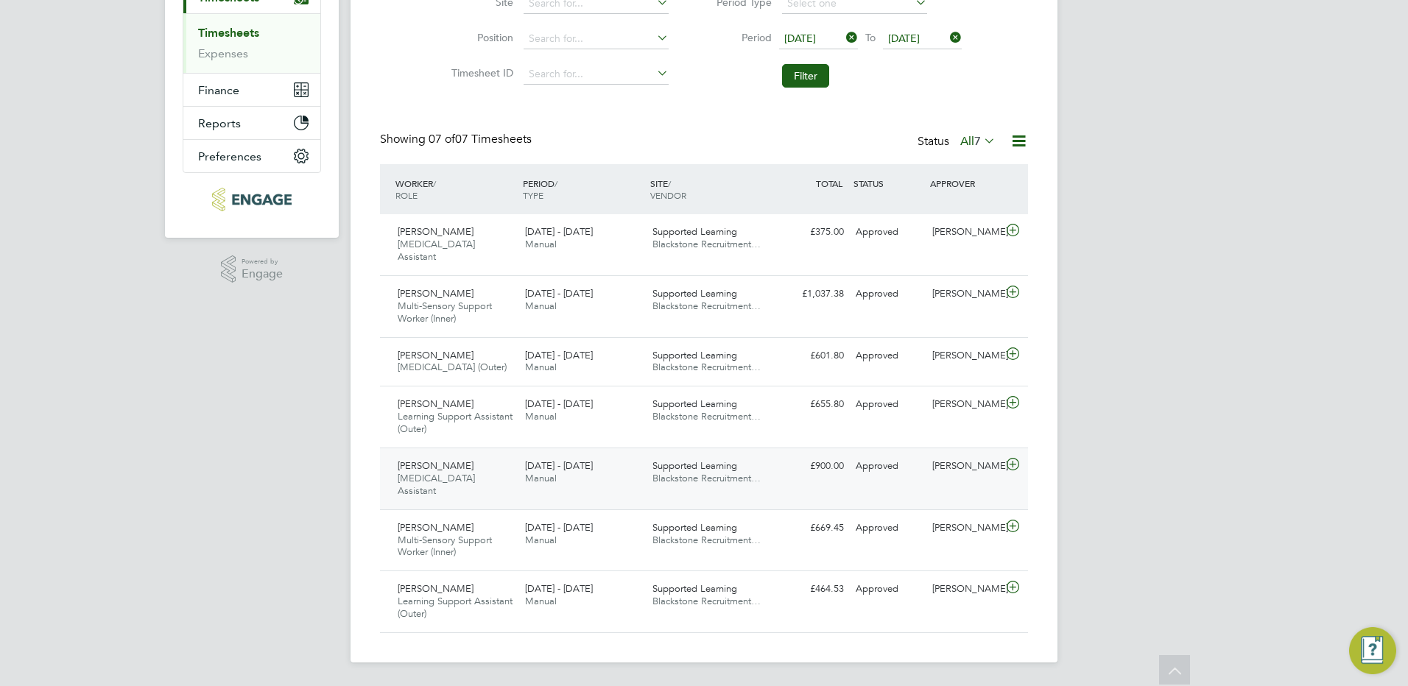
click at [1009, 468] on icon at bounding box center [1013, 465] width 18 height 12
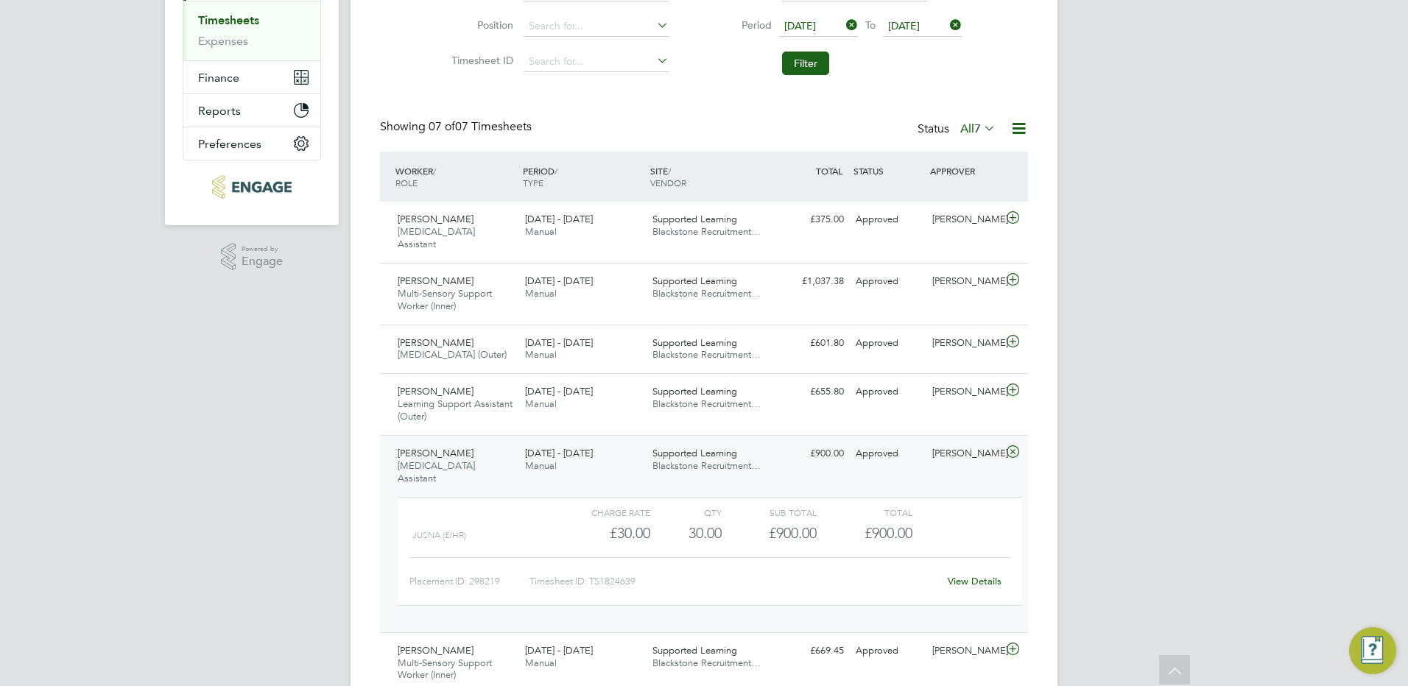
click at [984, 588] on link "View Details" at bounding box center [975, 581] width 54 height 13
click at [1012, 458] on icon at bounding box center [1013, 452] width 18 height 12
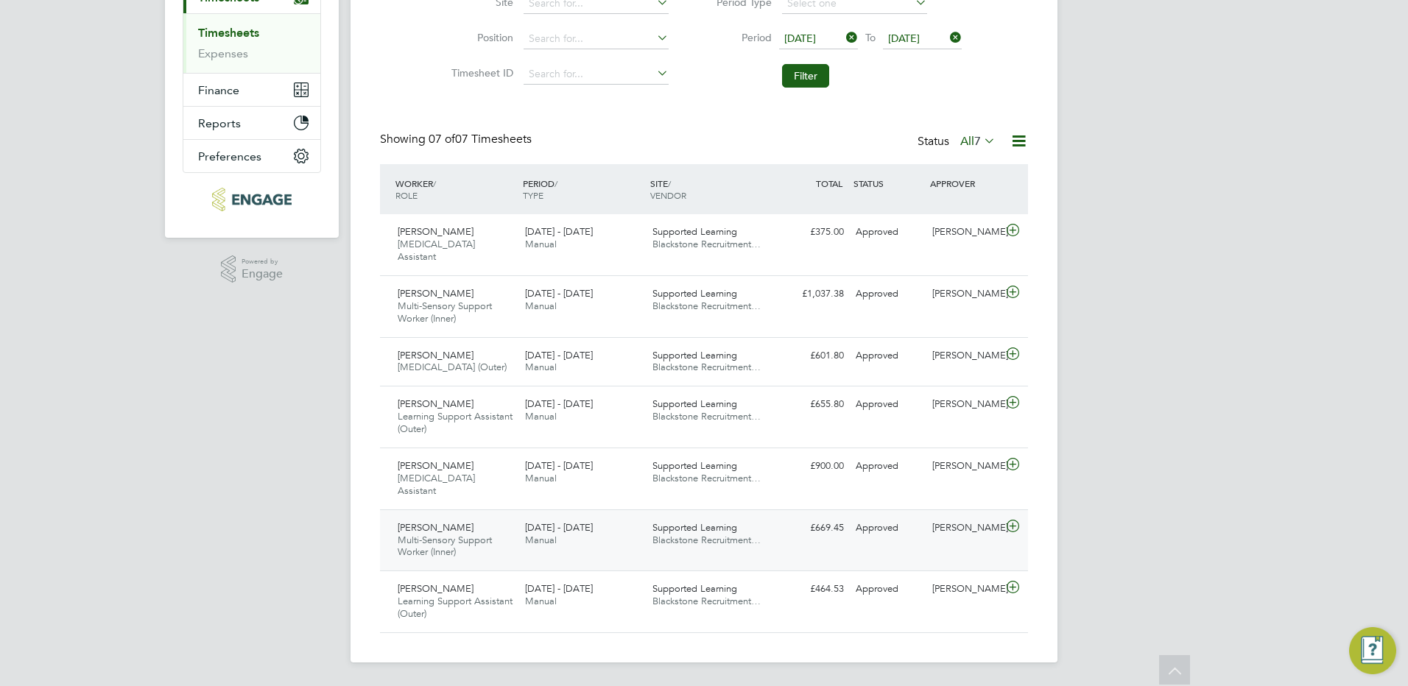
click at [1010, 527] on icon at bounding box center [1013, 527] width 18 height 12
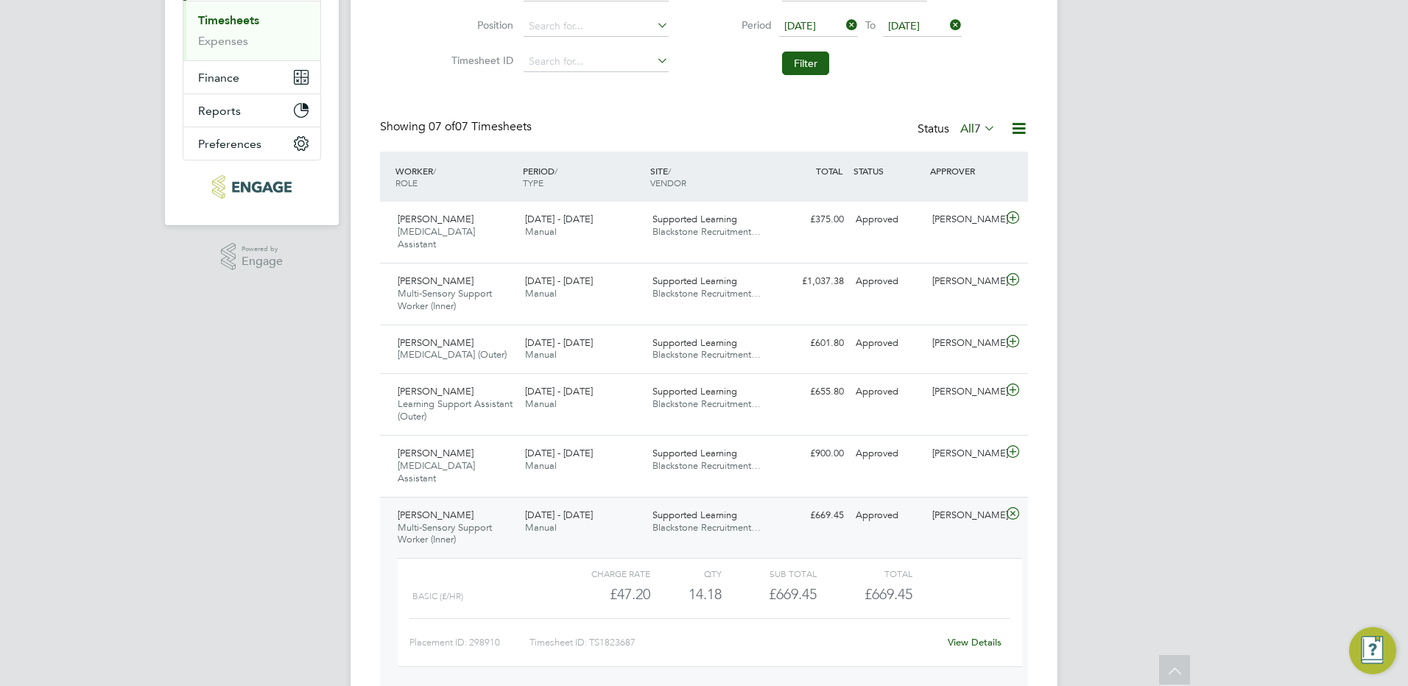
scroll to position [376, 0]
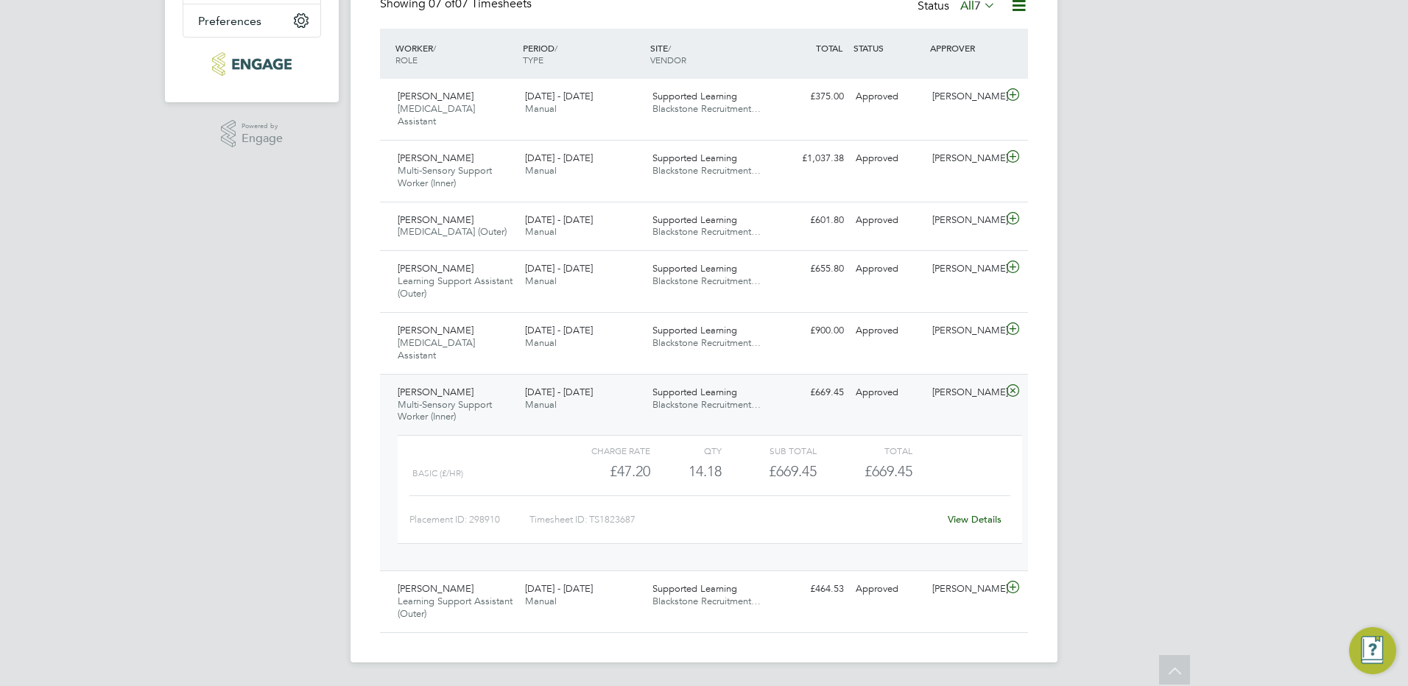
click at [990, 517] on link "View Details" at bounding box center [975, 519] width 54 height 13
click at [1012, 388] on icon at bounding box center [1013, 391] width 18 height 12
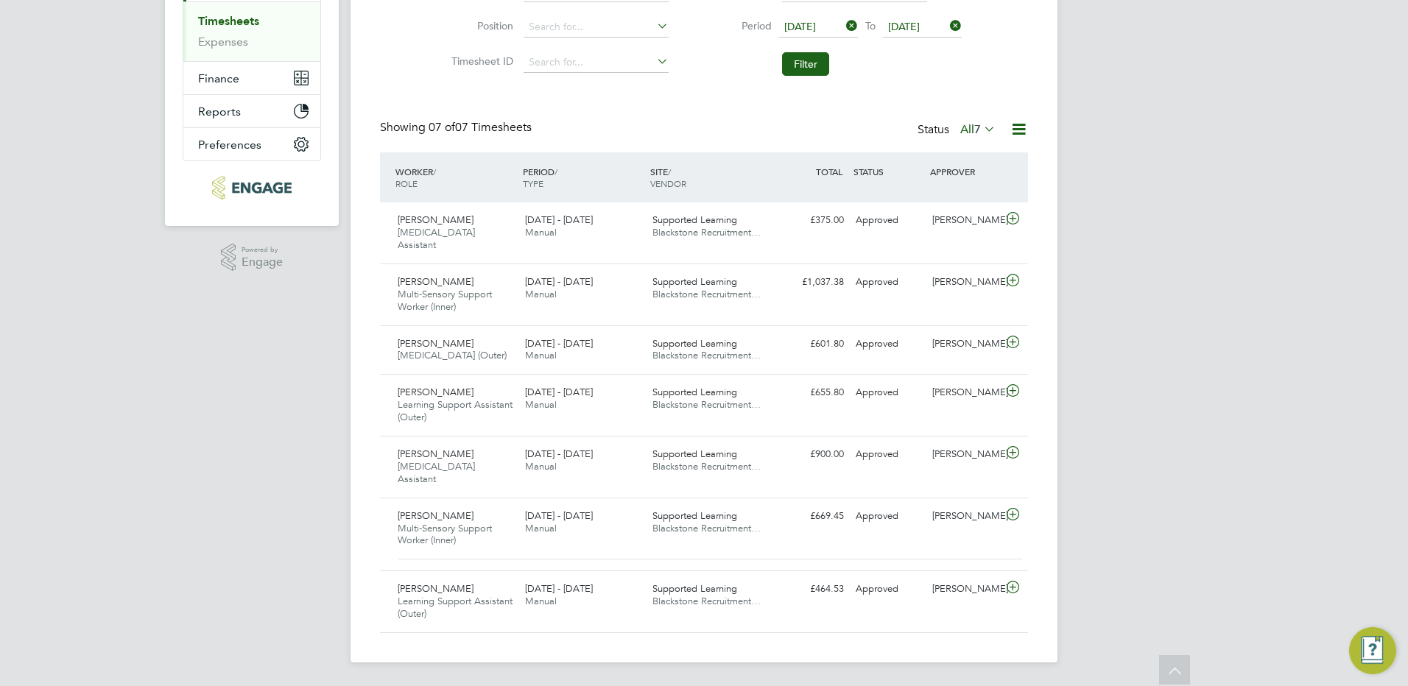
scroll to position [240, 0]
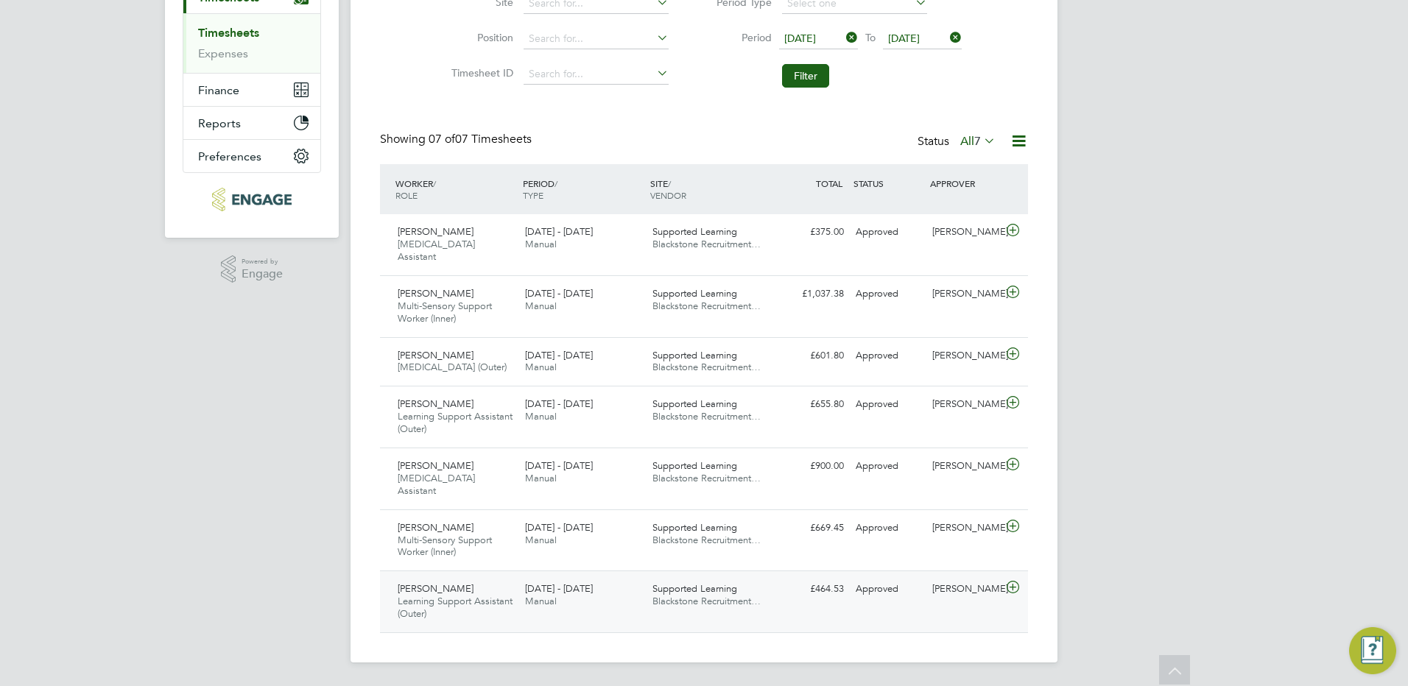
click at [1012, 585] on icon at bounding box center [1013, 588] width 18 height 12
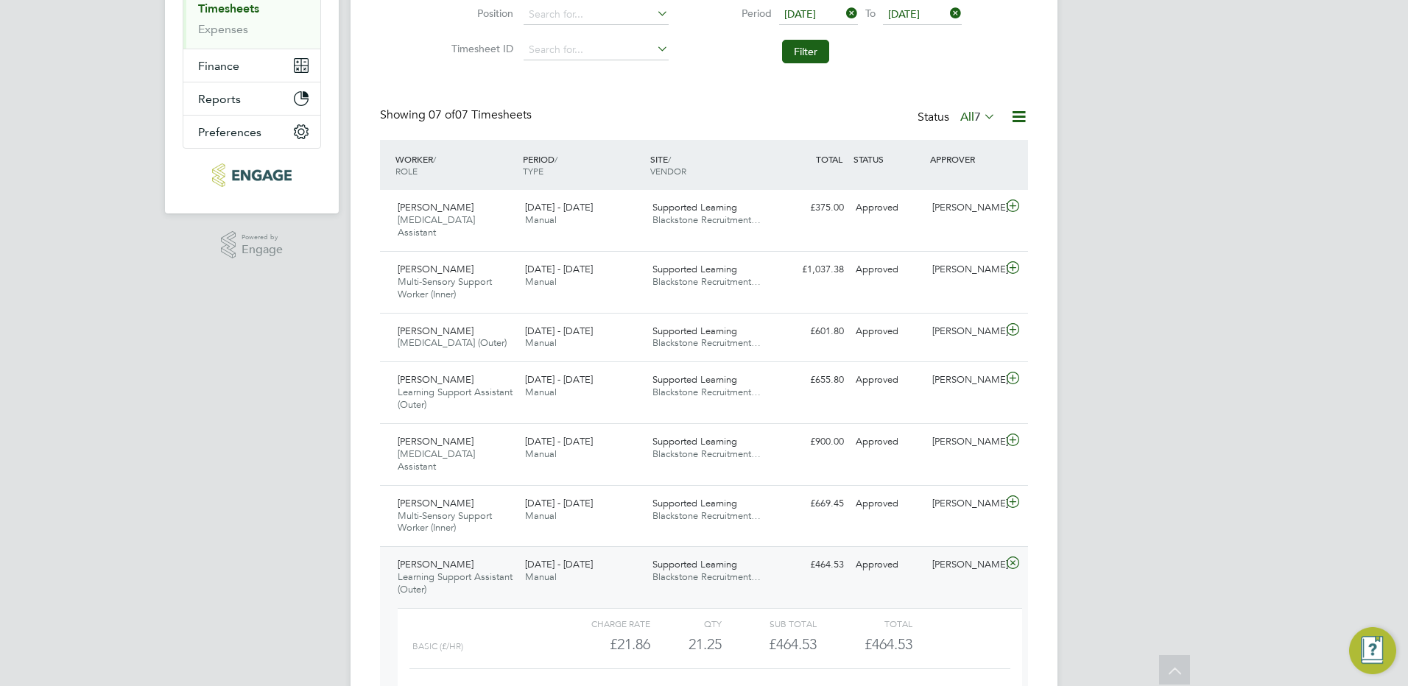
scroll to position [376, 0]
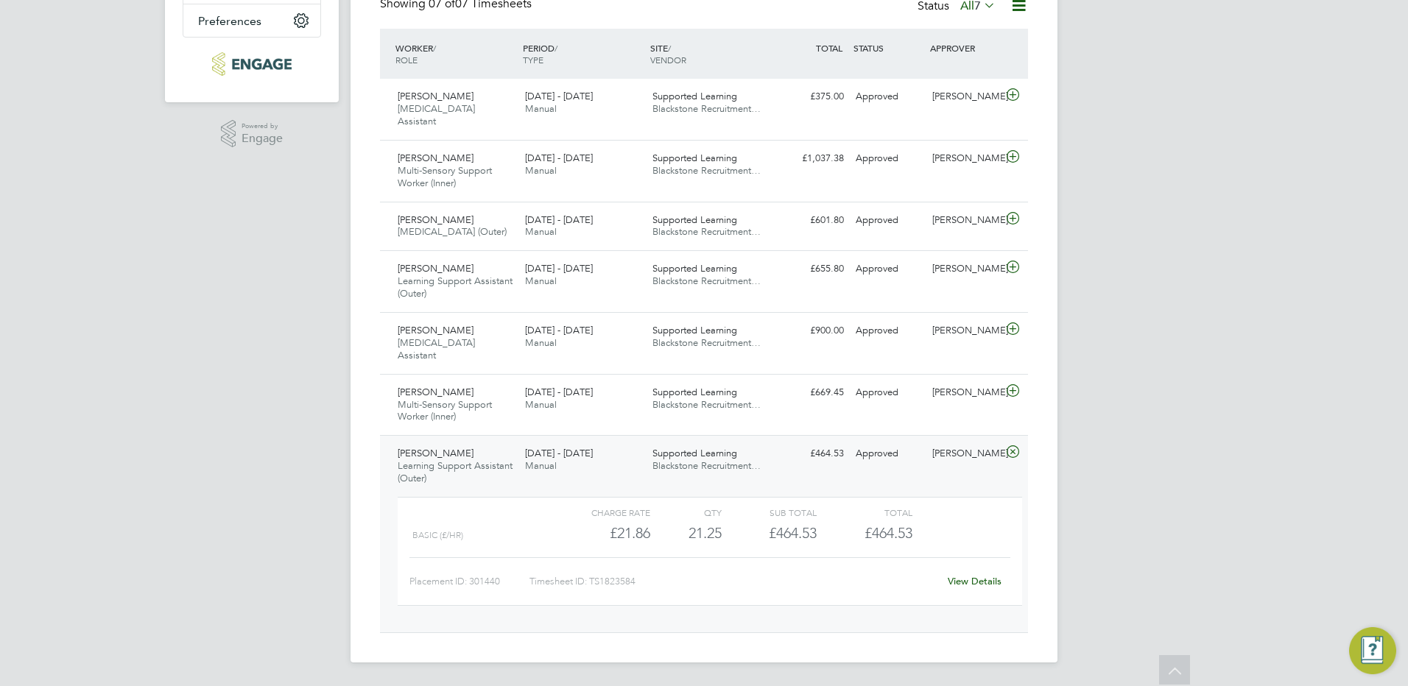
click at [983, 581] on link "View Details" at bounding box center [975, 581] width 54 height 13
click at [1010, 450] on icon at bounding box center [1013, 452] width 18 height 12
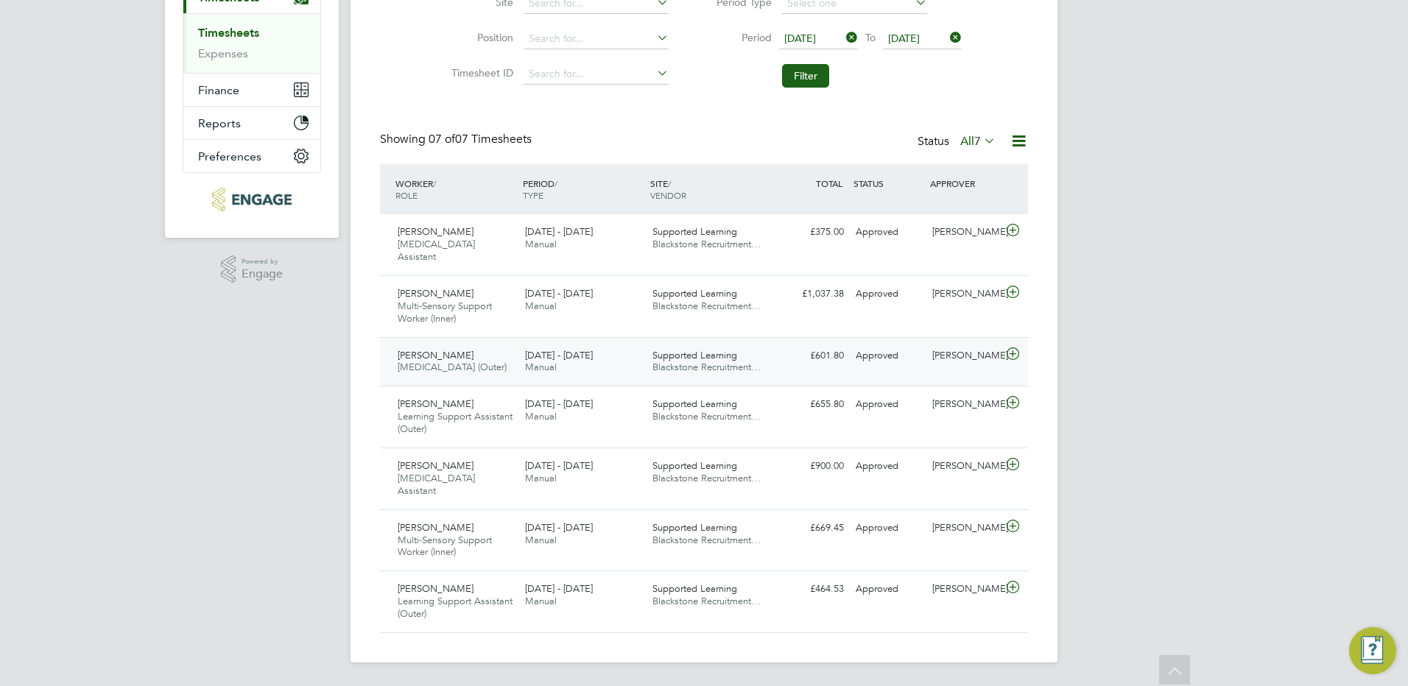
scroll to position [0, 0]
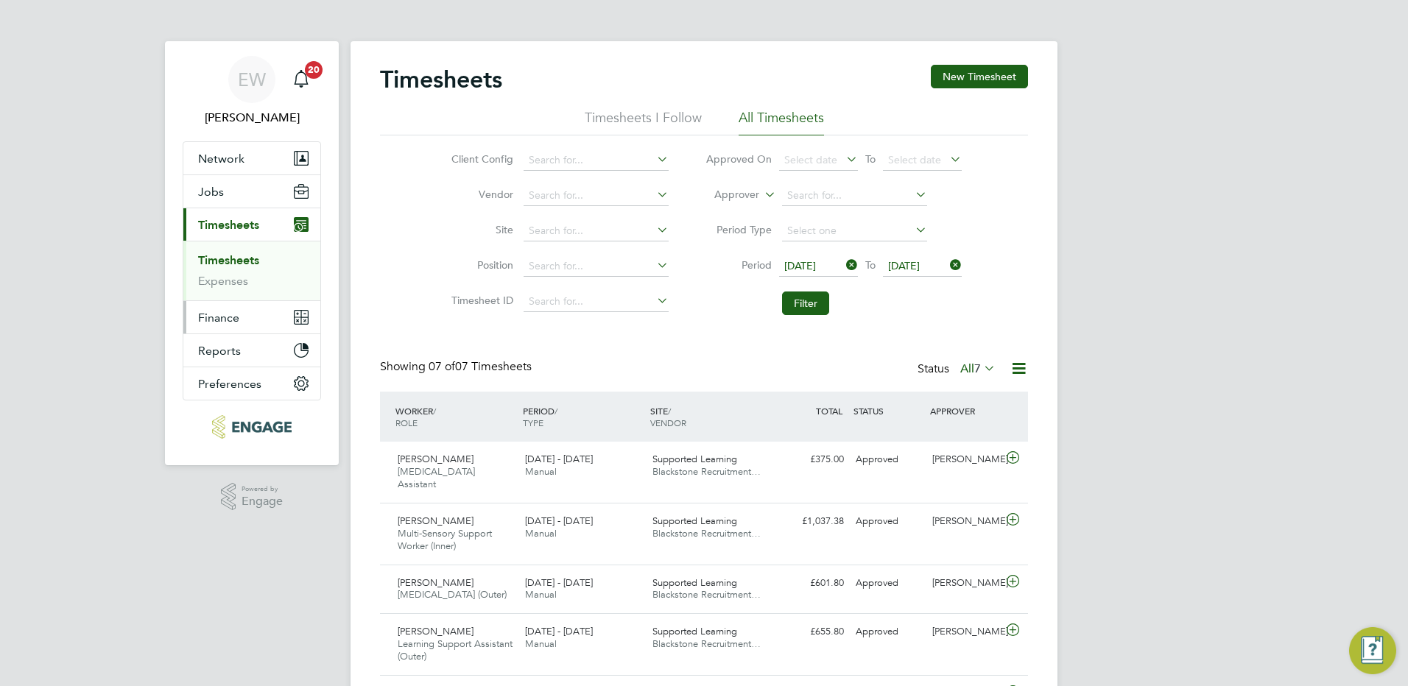
click at [211, 320] on span "Finance" at bounding box center [218, 318] width 41 height 14
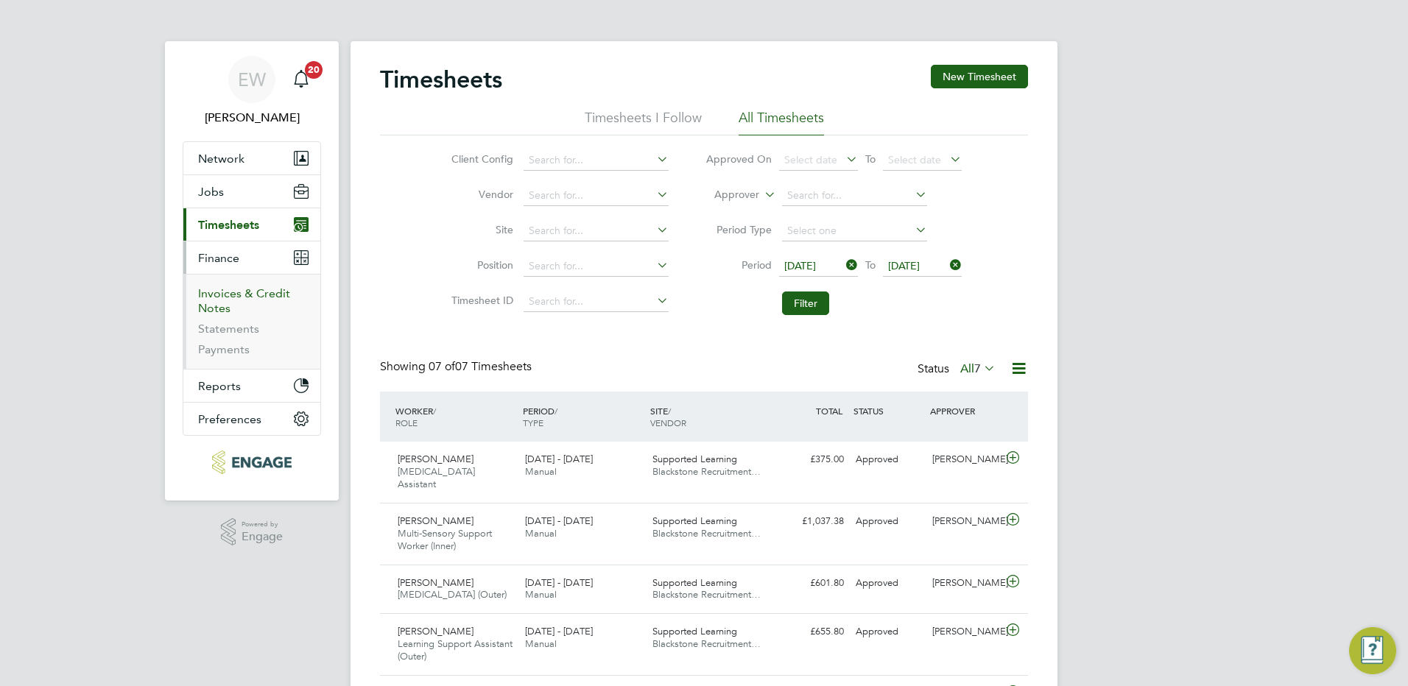
click at [247, 299] on link "Invoices & Credit Notes" at bounding box center [244, 300] width 92 height 29
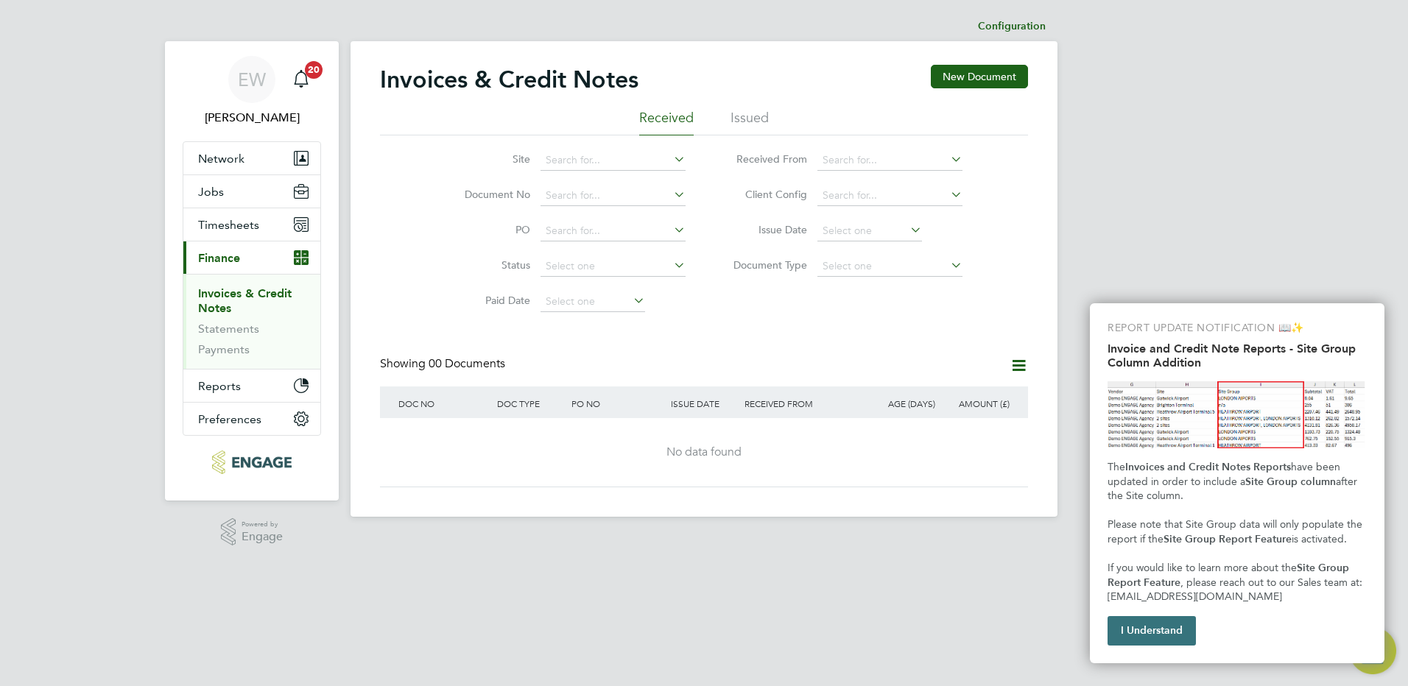
click at [1163, 630] on button "I Understand" at bounding box center [1151, 630] width 88 height 29
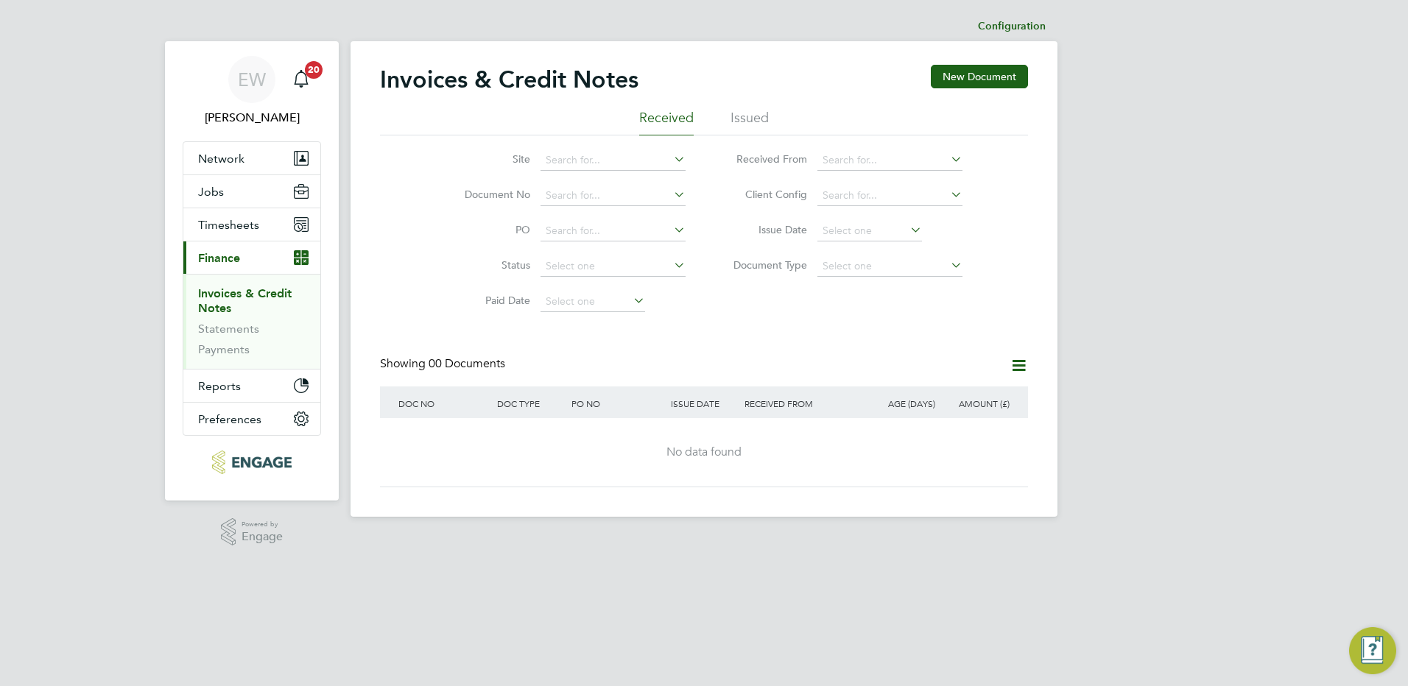
click at [729, 122] on ul "Received Issued" at bounding box center [704, 122] width 648 height 27
click at [759, 120] on li "Issued" at bounding box center [749, 122] width 38 height 27
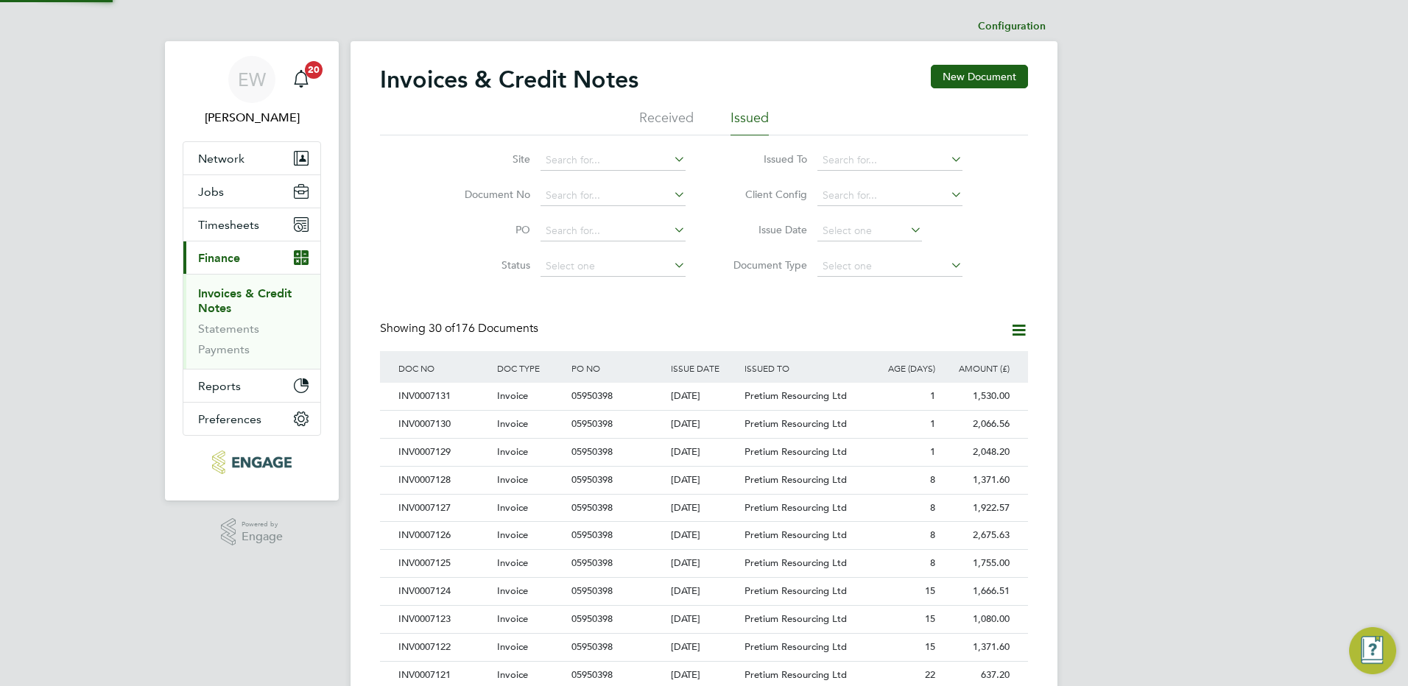
scroll to position [28, 100]
click at [993, 390] on div "1,530.00" at bounding box center [976, 396] width 74 height 27
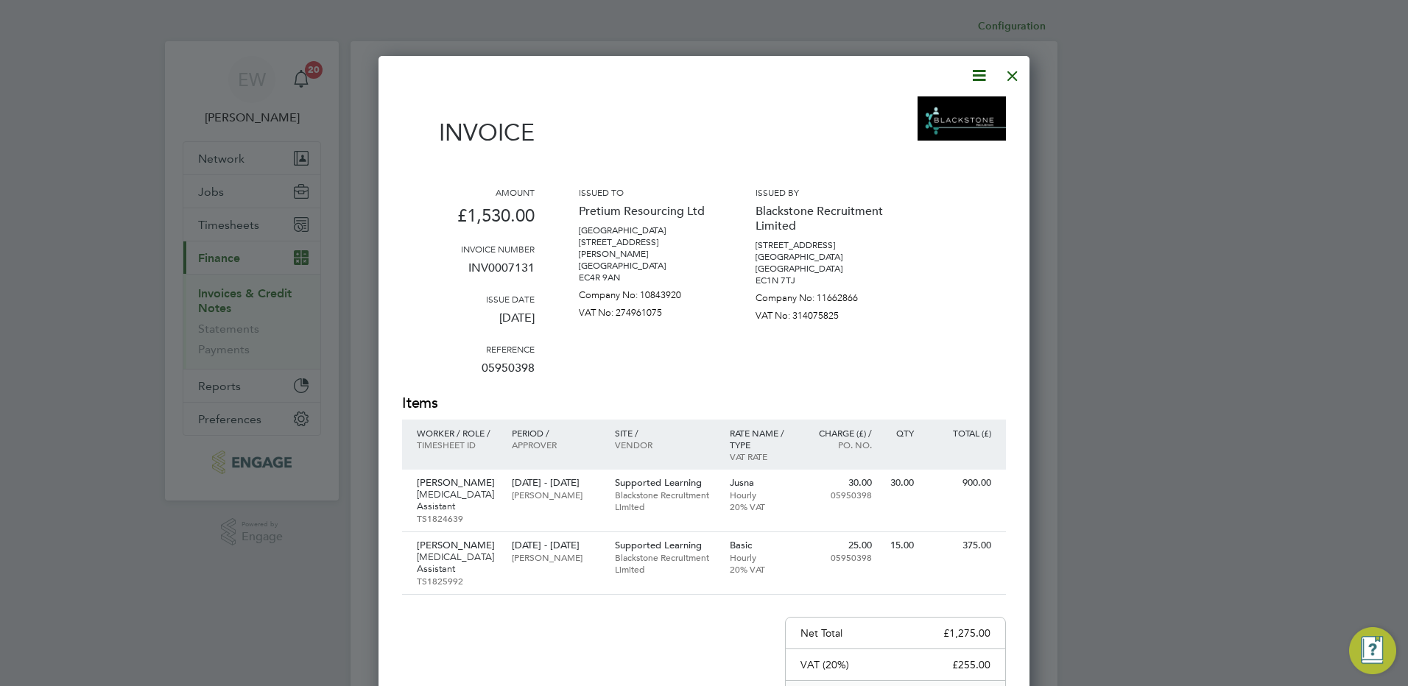
click at [973, 74] on icon at bounding box center [979, 75] width 18 height 18
click at [946, 106] on li "Download Invoice" at bounding box center [935, 110] width 102 height 21
click at [1012, 79] on div at bounding box center [1012, 72] width 27 height 27
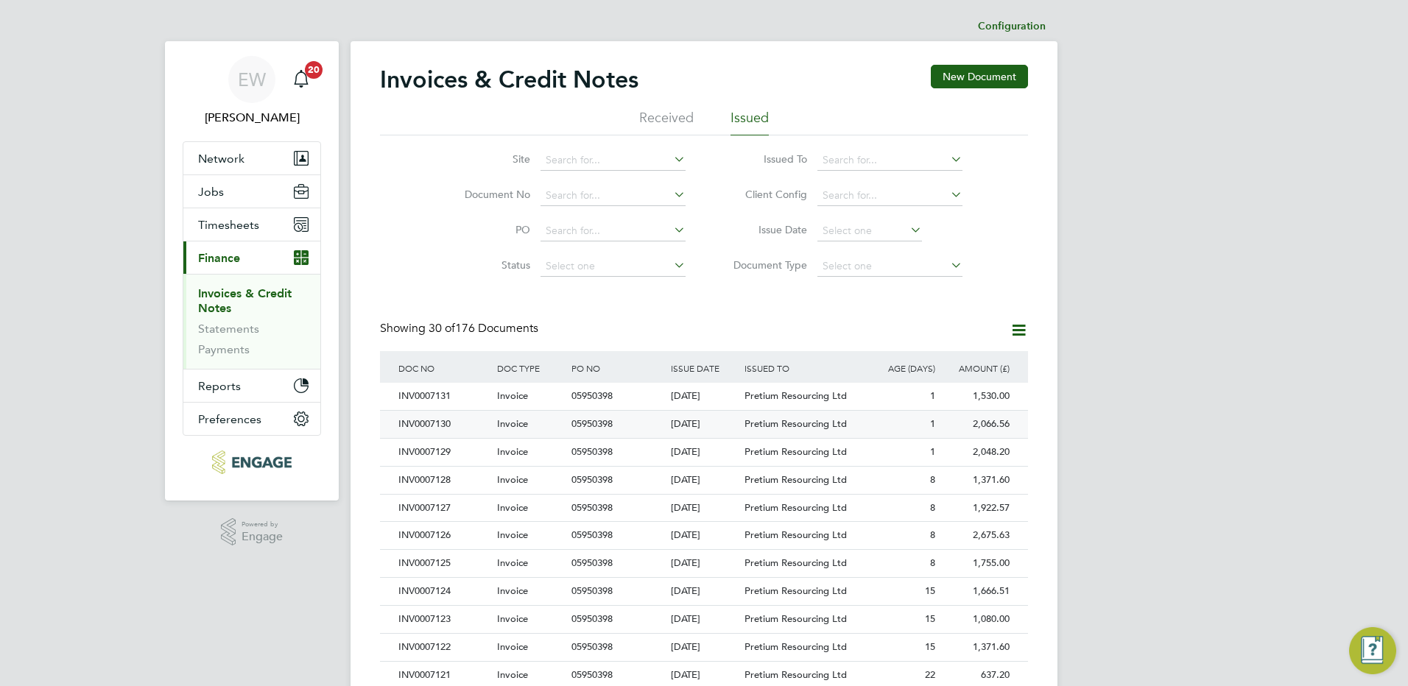
click at [997, 425] on div "2,066.56" at bounding box center [976, 424] width 74 height 27
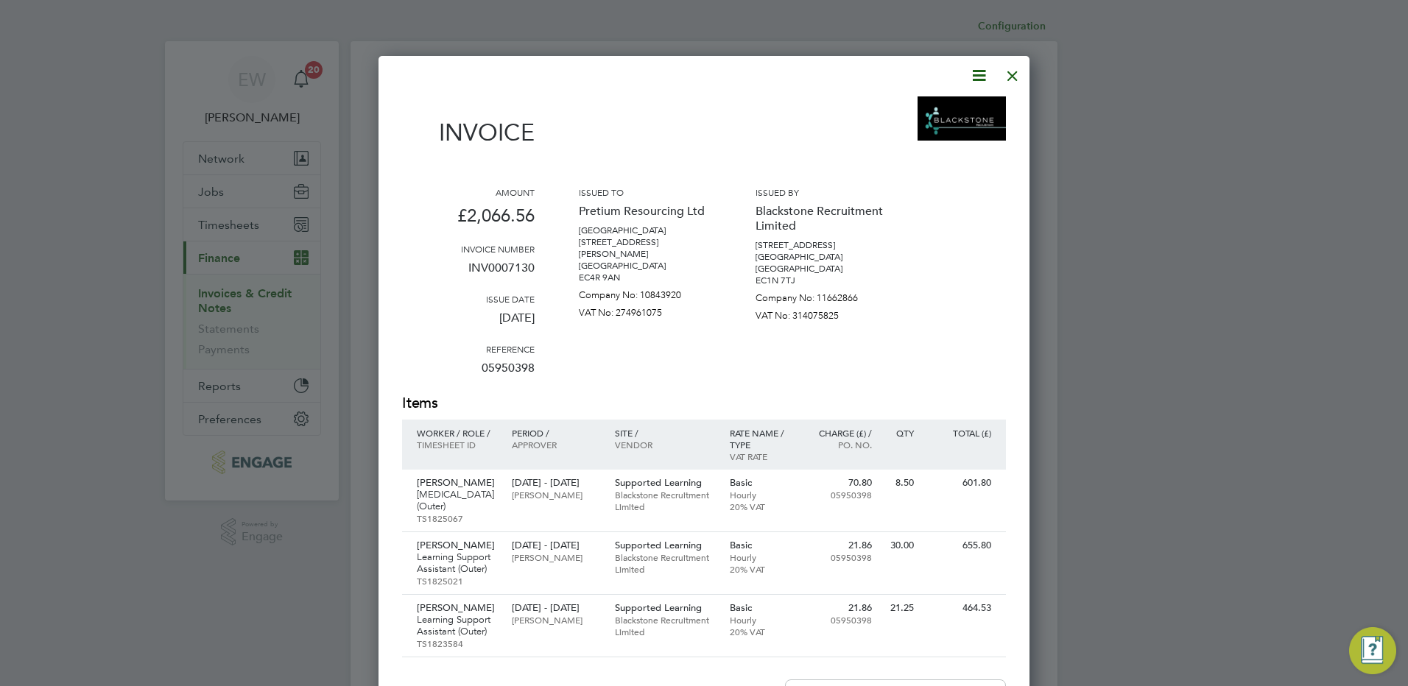
click at [984, 75] on icon at bounding box center [979, 75] width 18 height 18
click at [942, 113] on li "Download Invoice" at bounding box center [935, 110] width 102 height 21
click at [1010, 71] on div at bounding box center [1012, 72] width 27 height 27
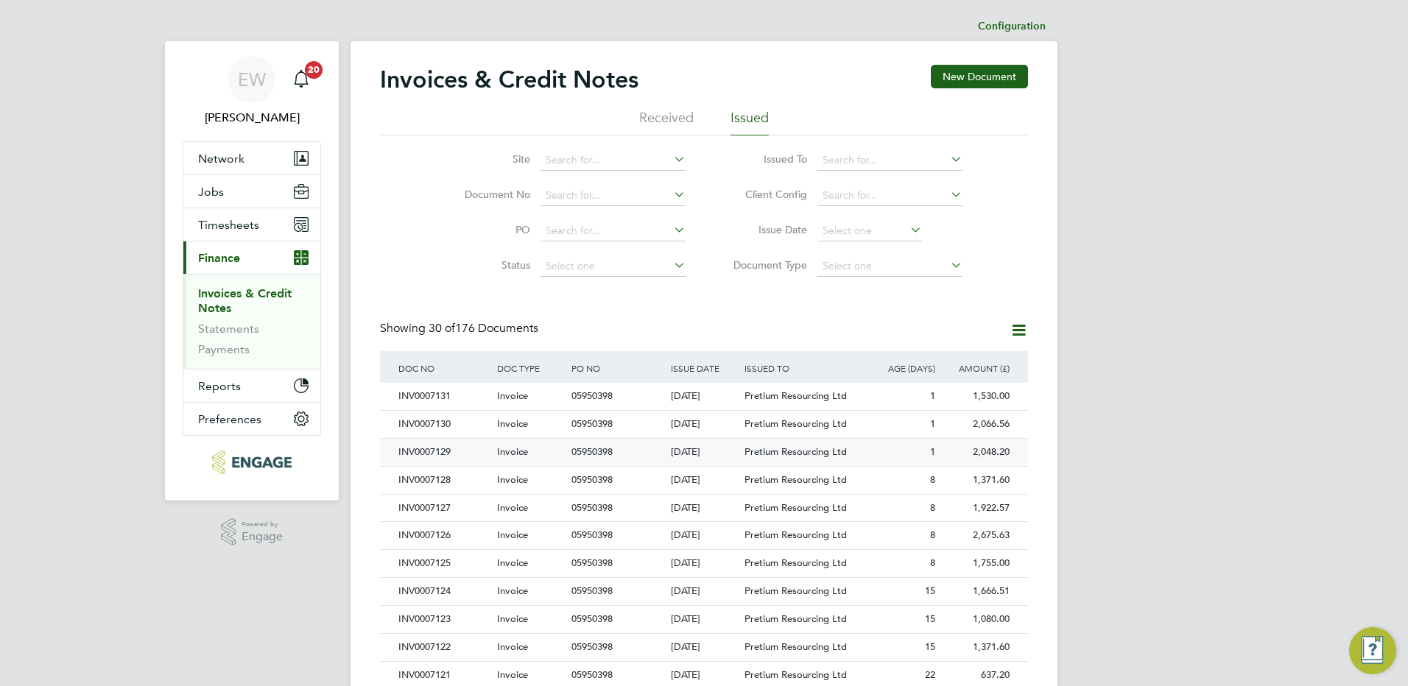
click at [995, 454] on div "2,048.20" at bounding box center [976, 452] width 74 height 27
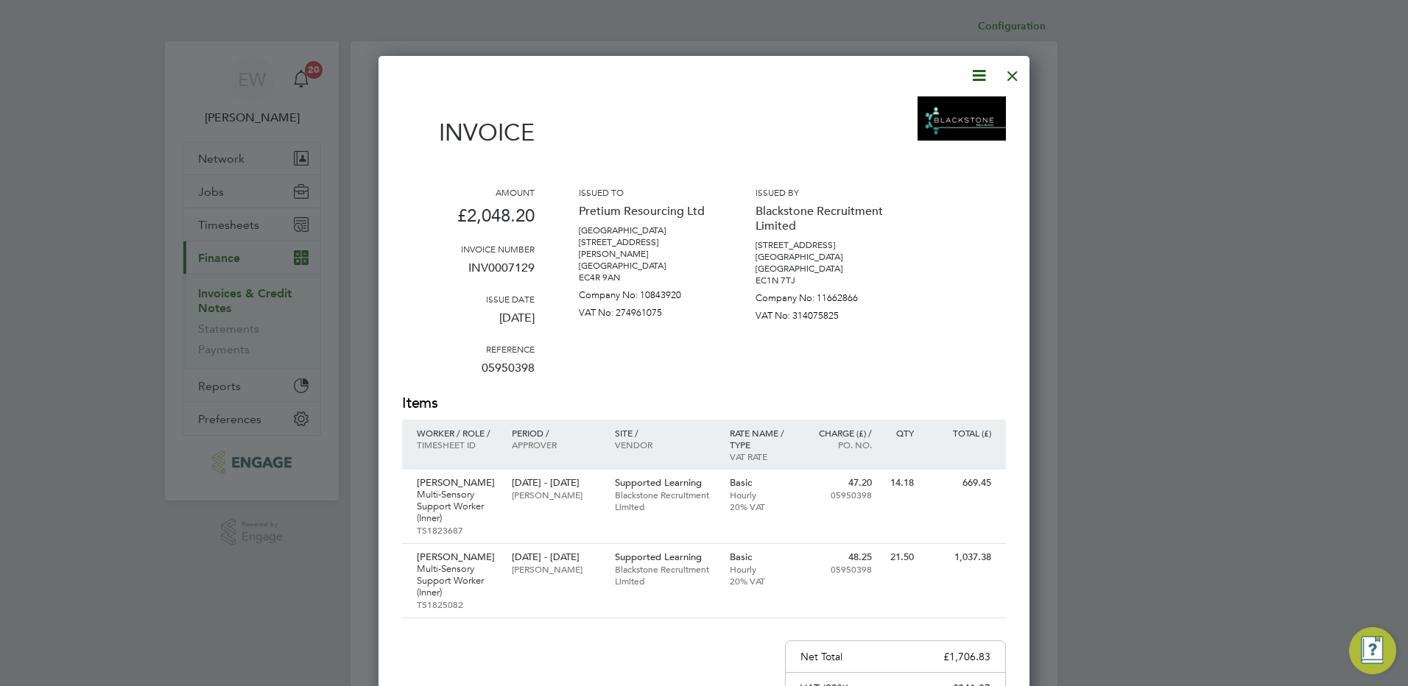
click at [978, 77] on icon at bounding box center [979, 75] width 18 height 18
click at [920, 113] on li "Download Invoice" at bounding box center [935, 110] width 102 height 21
click at [1014, 71] on div at bounding box center [1012, 72] width 27 height 27
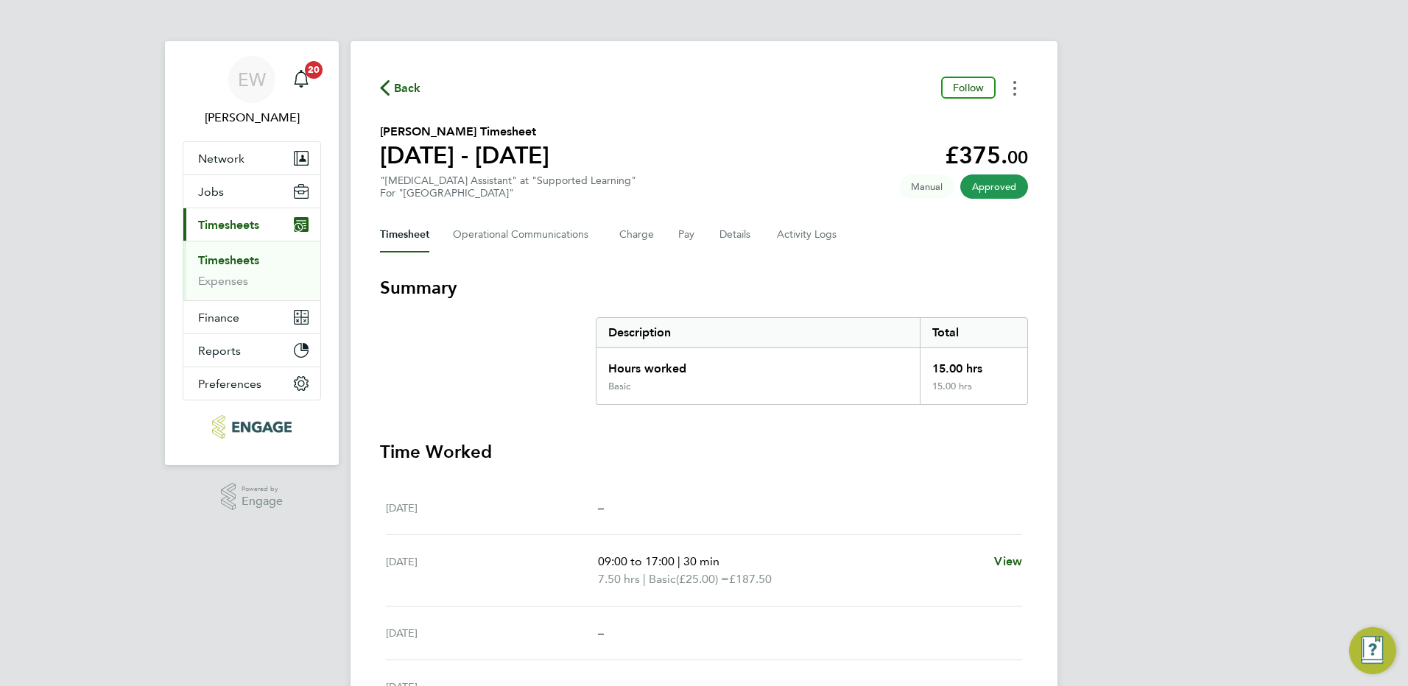
click at [1013, 88] on icon "Timesheets Menu" at bounding box center [1014, 88] width 3 height 15
click at [957, 120] on link "Download timesheet" at bounding box center [939, 120] width 177 height 29
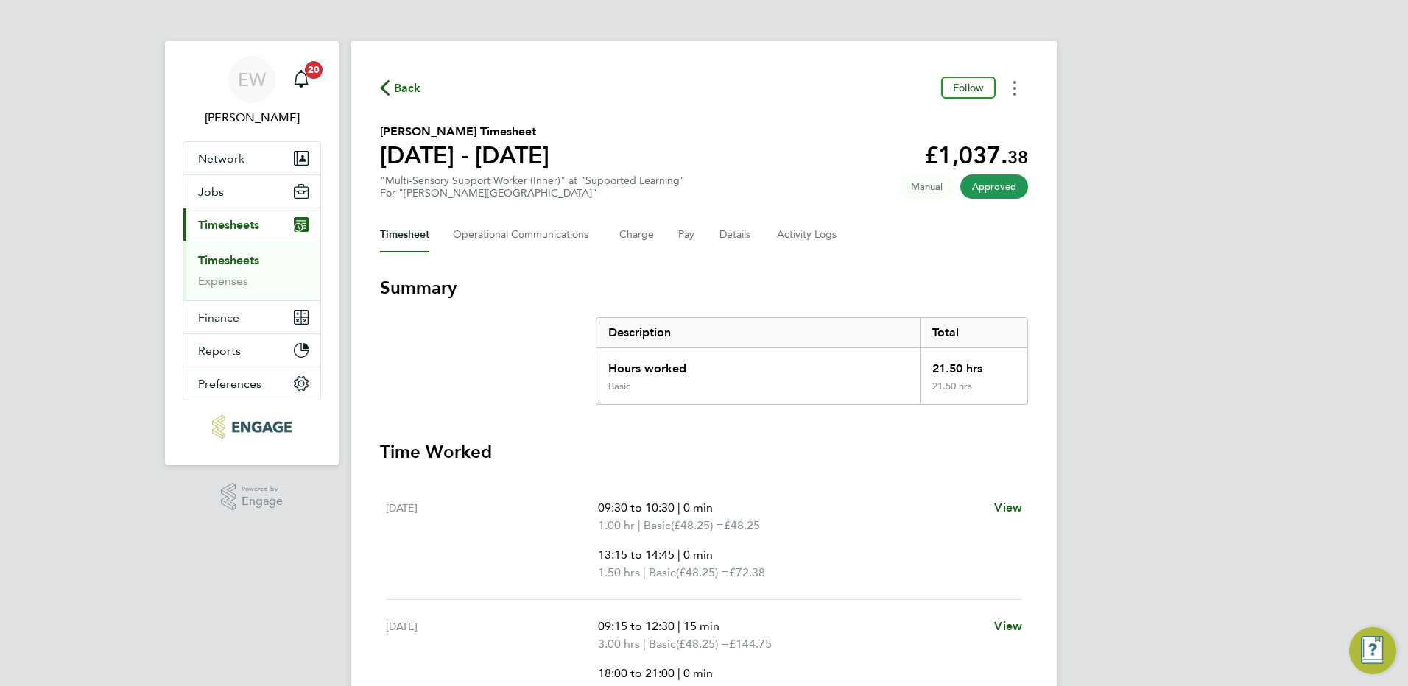
click at [1015, 84] on icon "Timesheets Menu" at bounding box center [1014, 88] width 3 height 15
click at [949, 126] on link "Download timesheet" at bounding box center [939, 120] width 177 height 29
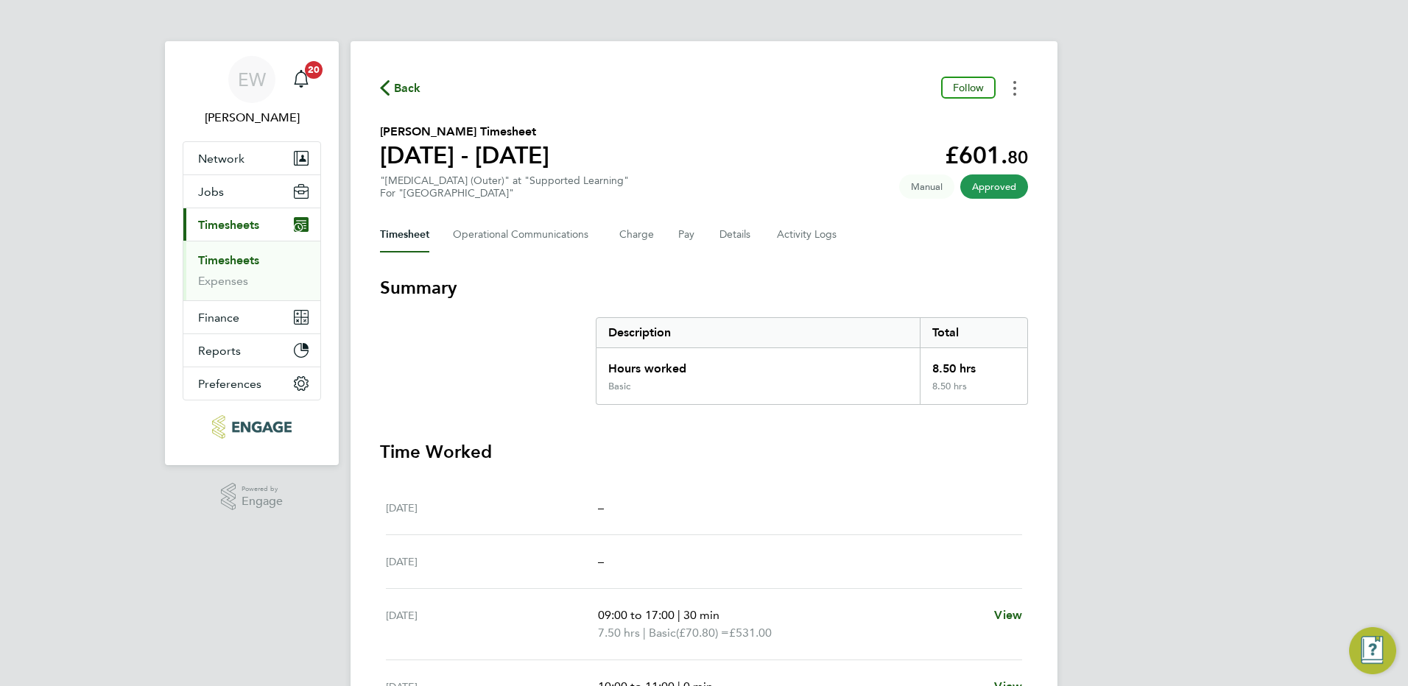
click at [1018, 94] on button "Timesheets Menu" at bounding box center [1014, 88] width 27 height 23
click at [967, 120] on link "Download timesheet" at bounding box center [939, 120] width 177 height 29
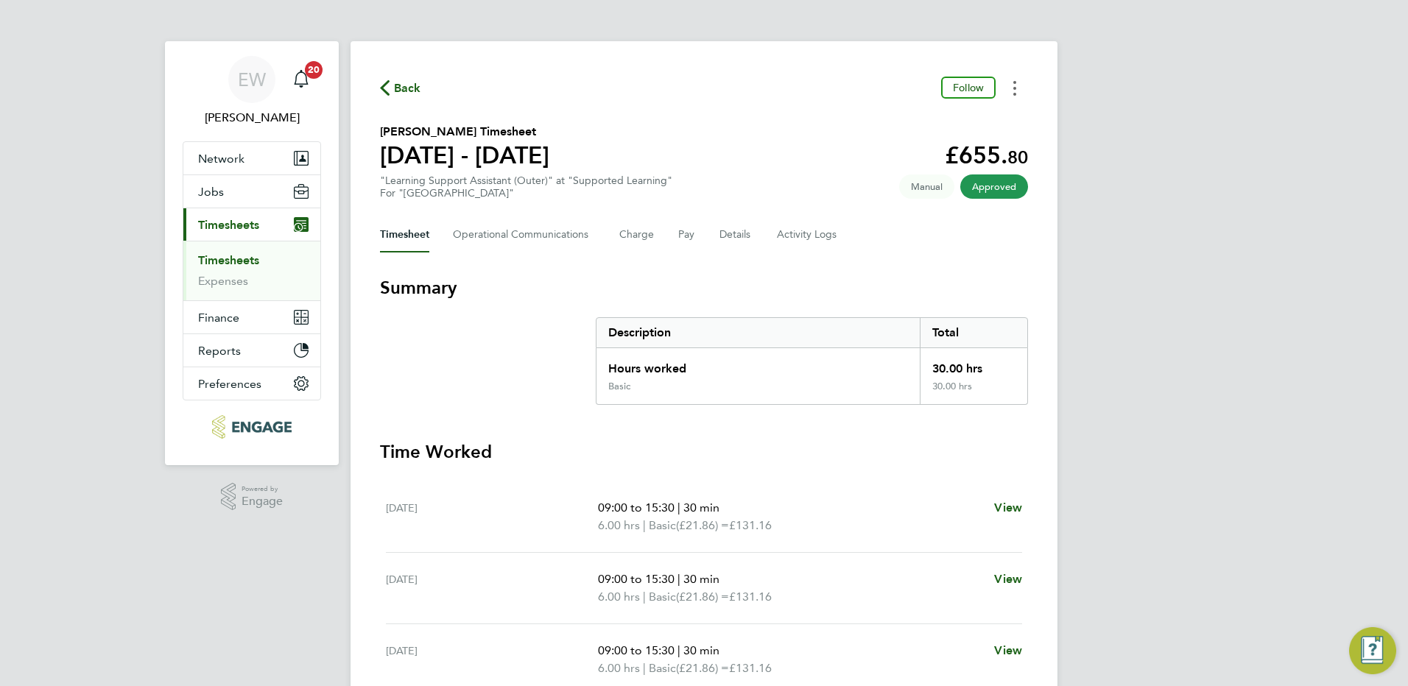
click at [1008, 92] on button "Timesheets Menu" at bounding box center [1014, 88] width 27 height 23
click at [928, 124] on link "Download timesheet" at bounding box center [939, 120] width 177 height 29
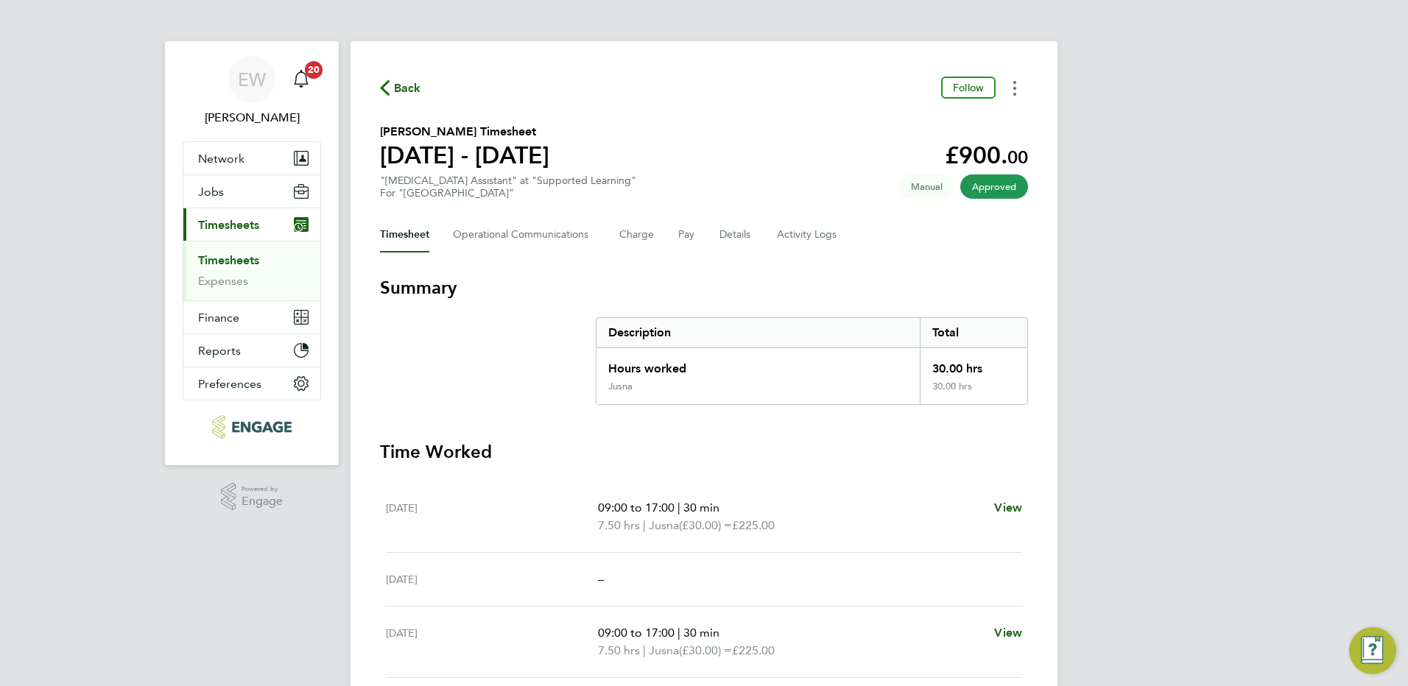
click at [1013, 85] on icon "Timesheets Menu" at bounding box center [1014, 88] width 3 height 15
click at [924, 119] on link "Download timesheet" at bounding box center [939, 120] width 177 height 29
click at [1011, 90] on button "Timesheets Menu" at bounding box center [1014, 88] width 27 height 23
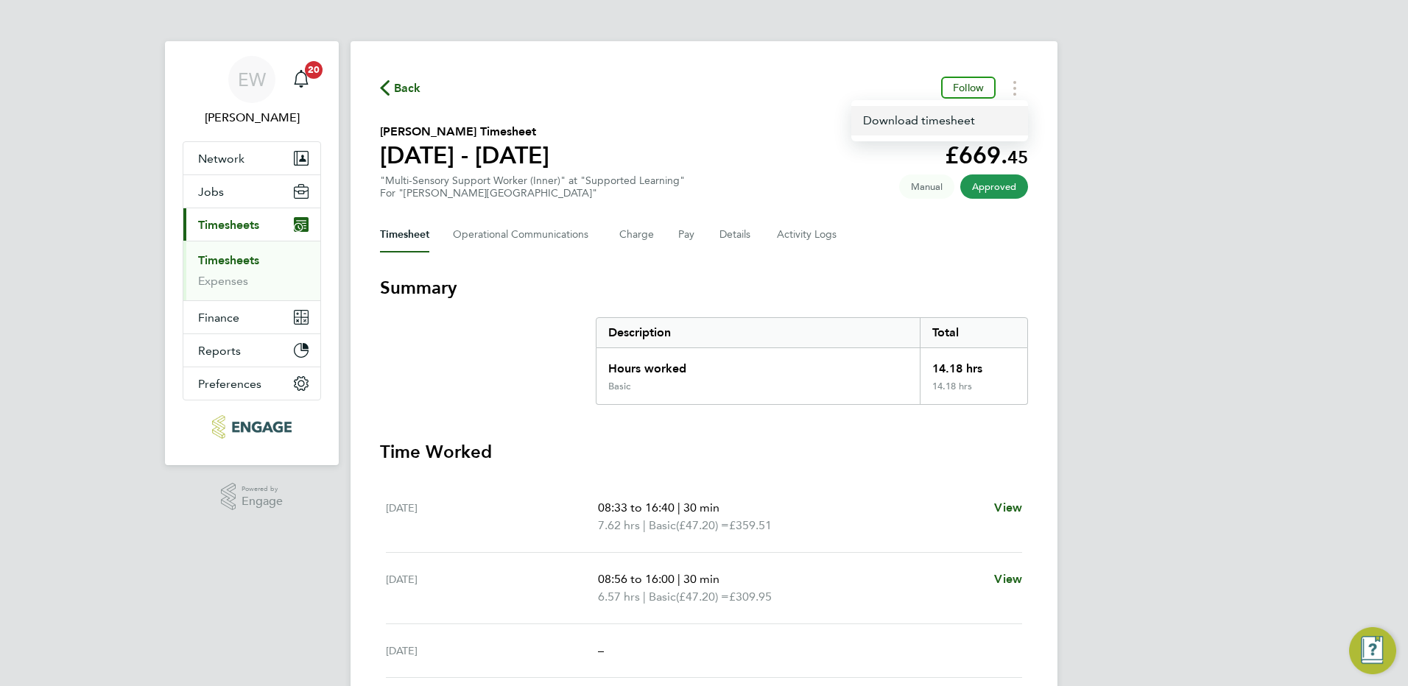
click at [942, 120] on link "Download timesheet" at bounding box center [939, 120] width 177 height 29
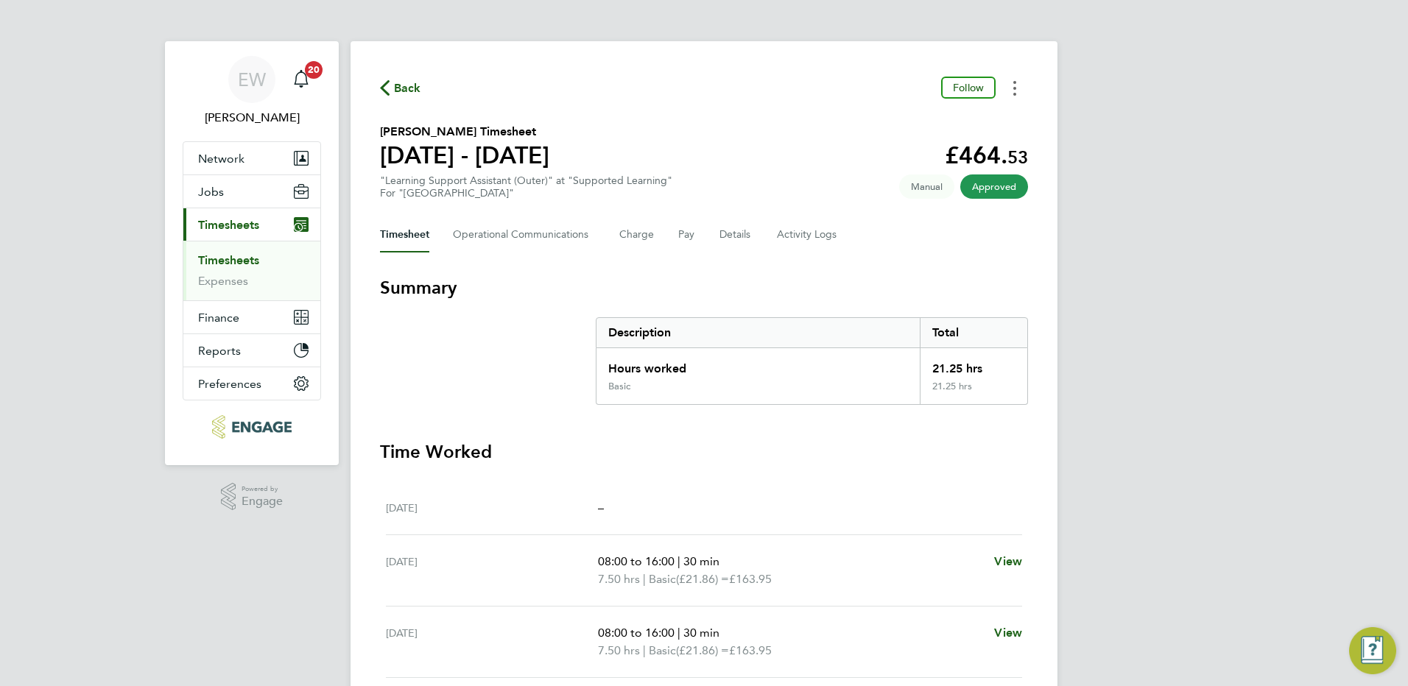
click at [1020, 86] on button "Timesheets Menu" at bounding box center [1014, 88] width 27 height 23
click at [967, 119] on link "Download timesheet" at bounding box center [939, 120] width 177 height 29
